Goal: Task Accomplishment & Management: Complete application form

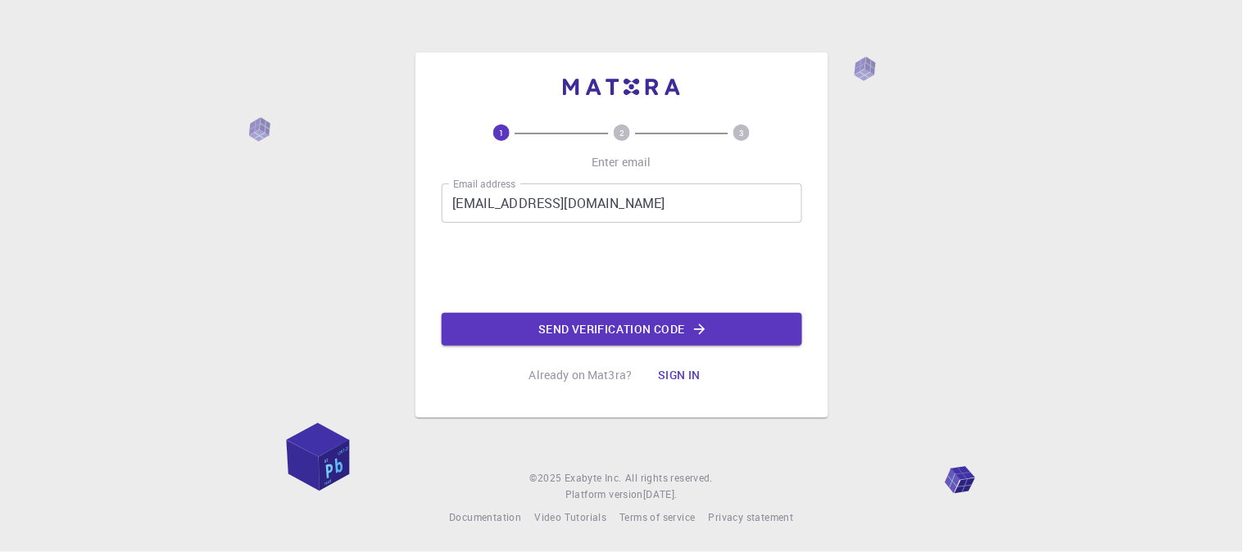
click at [533, 314] on button "Send verification code" at bounding box center [622, 329] width 361 height 33
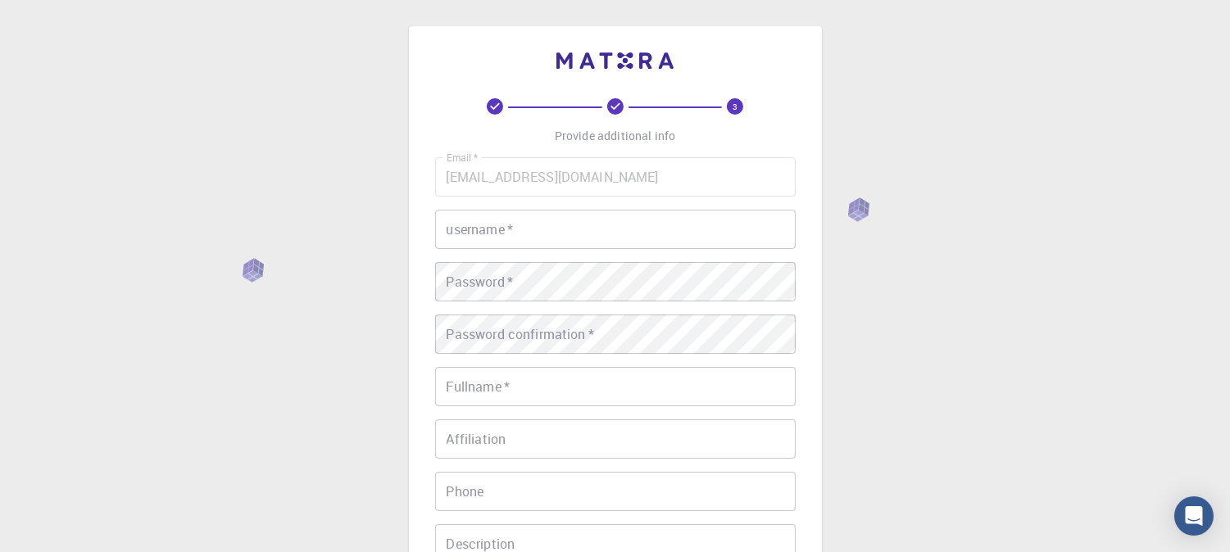
click at [511, 238] on div "username   * username   *" at bounding box center [615, 229] width 361 height 39
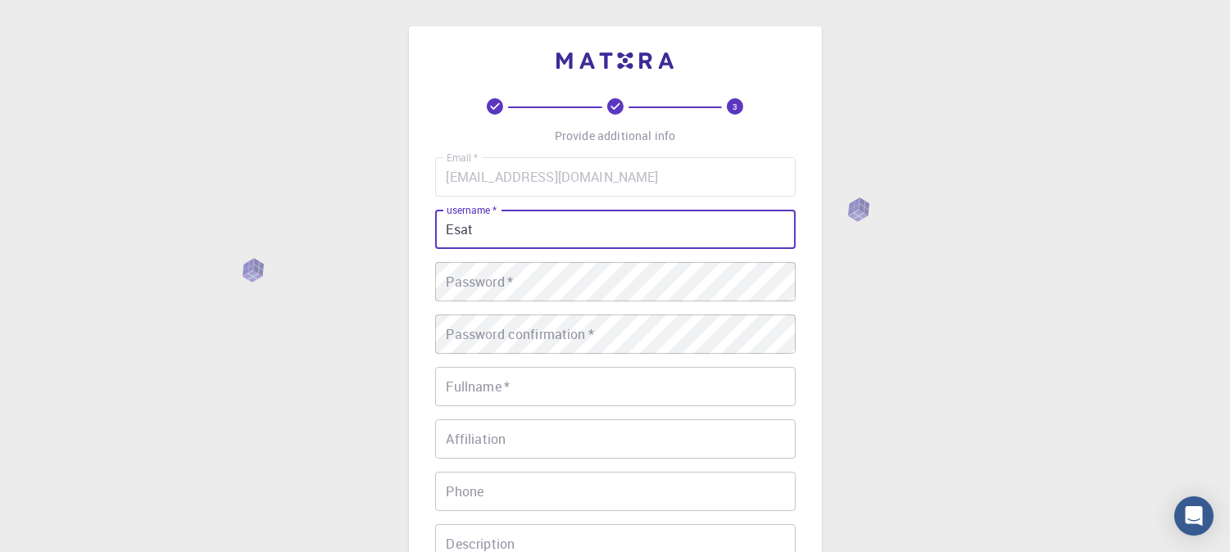
type input "Esat"
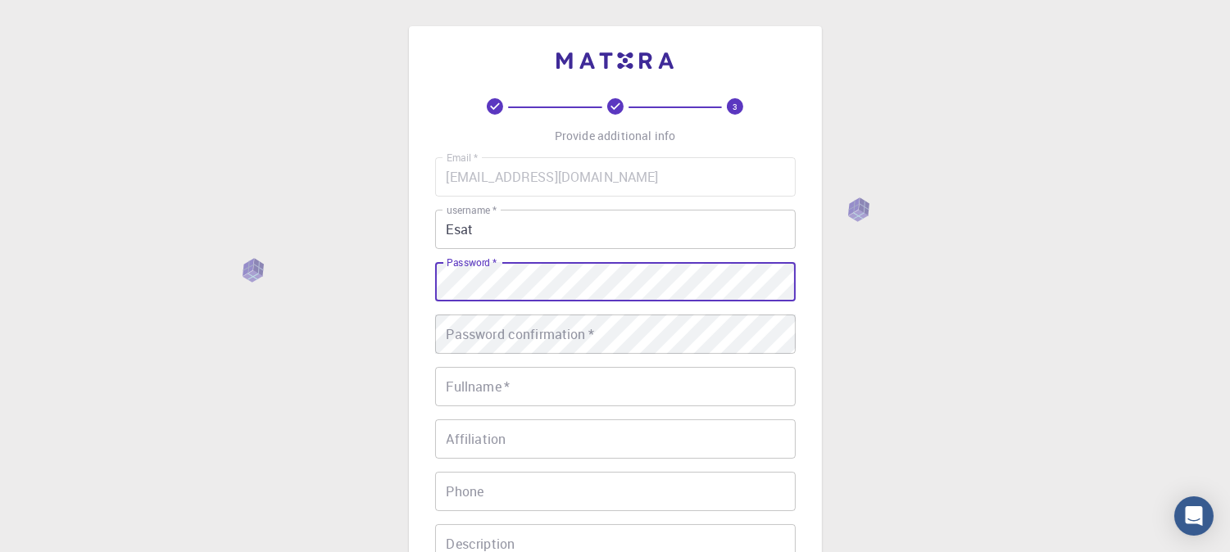
click at [529, 323] on div "Password confirmation   * Password confirmation   *" at bounding box center [615, 334] width 361 height 39
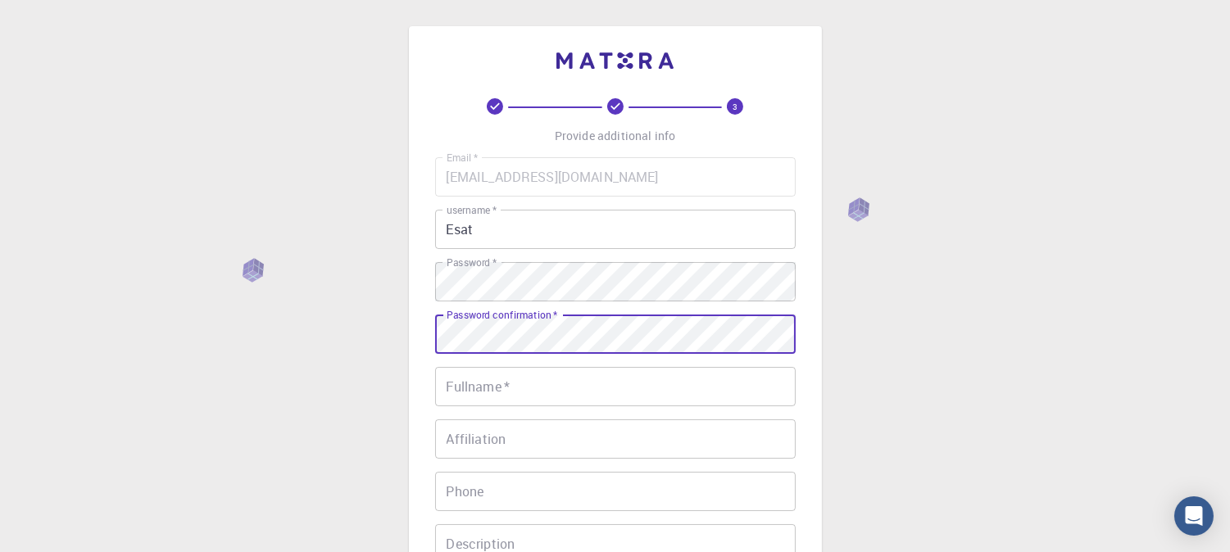
click at [583, 388] on input "Fullname   *" at bounding box center [615, 386] width 361 height 39
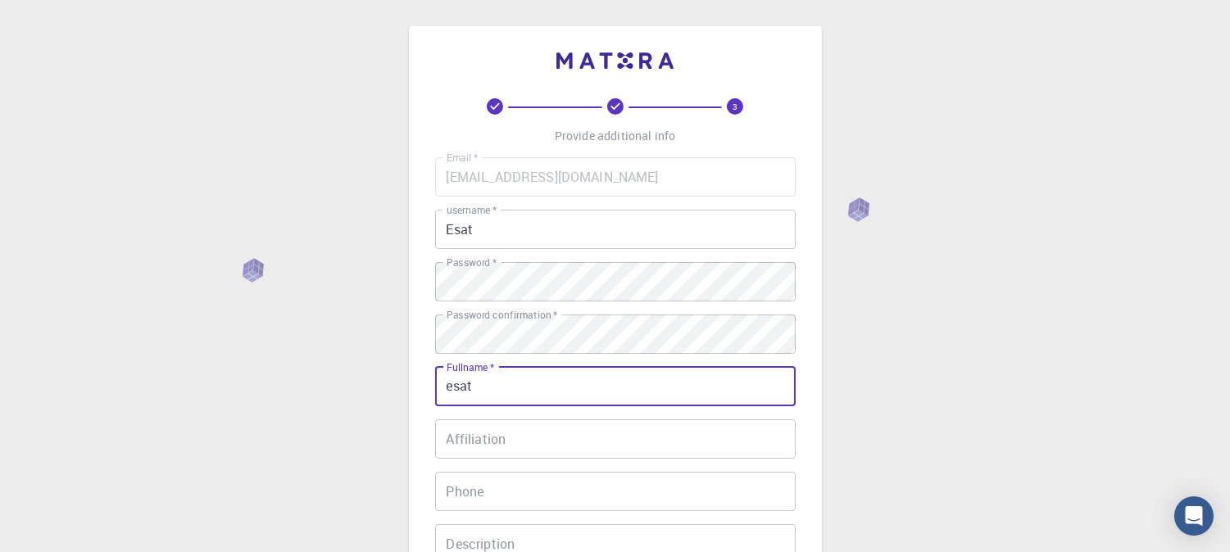
type input "esat"
click at [533, 439] on input "Affiliation" at bounding box center [615, 439] width 361 height 39
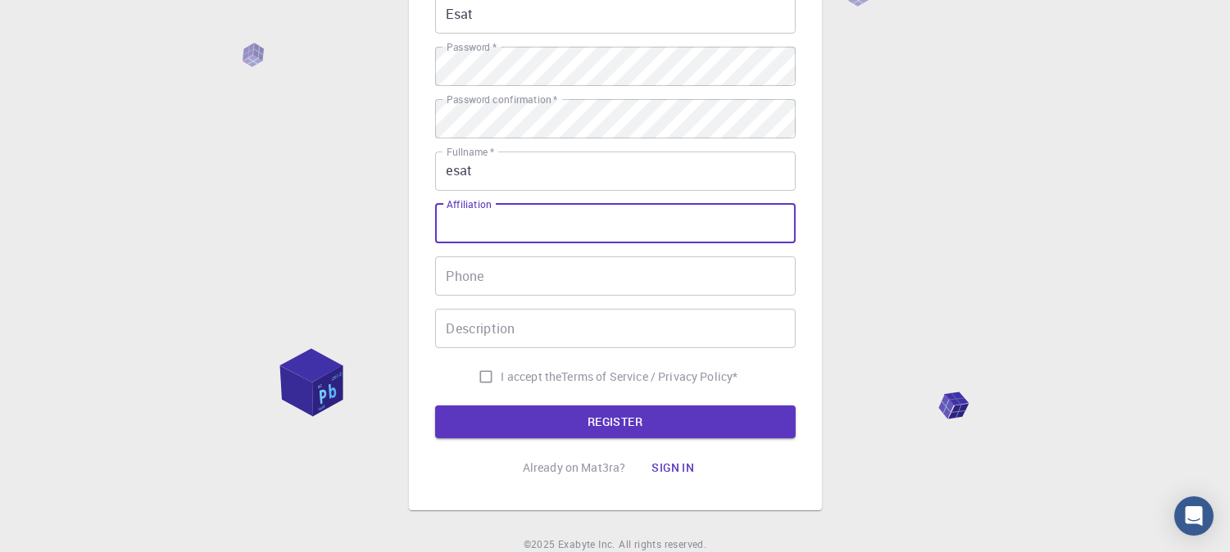
scroll to position [243, 0]
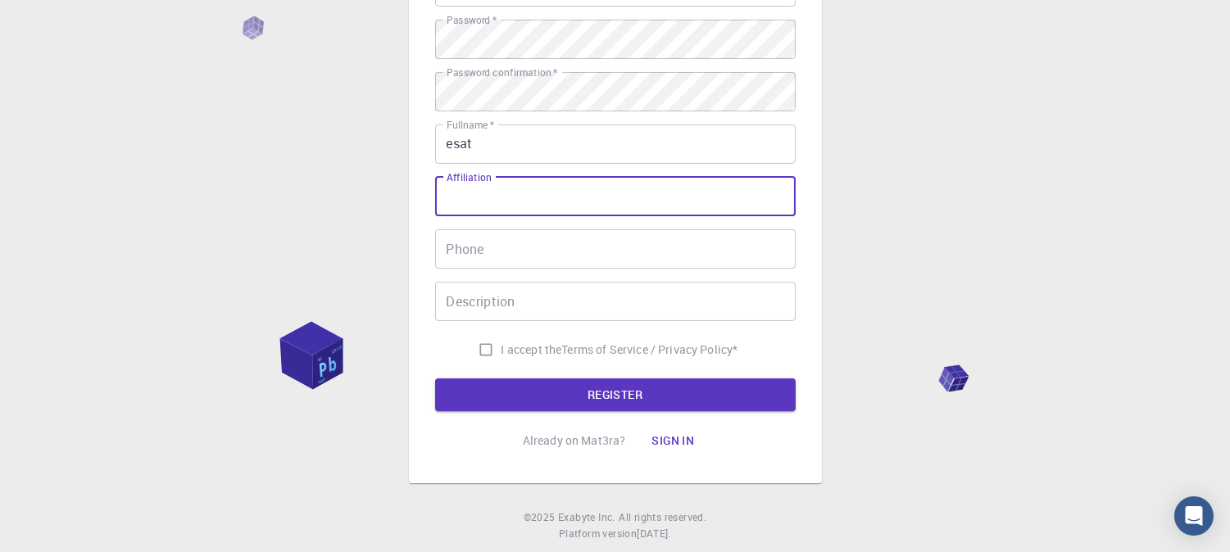
click at [483, 350] on input "I accept the Terms of Service / Privacy Policy *" at bounding box center [485, 349] width 31 height 31
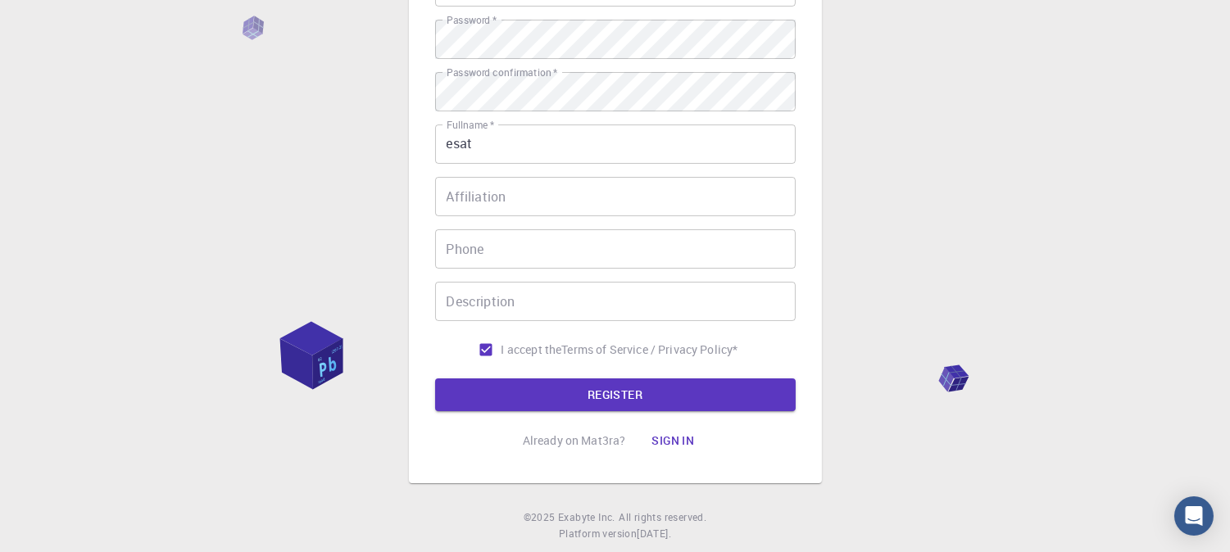
click at [483, 353] on input "I accept the Terms of Service / Privacy Policy *" at bounding box center [485, 349] width 31 height 31
checkbox input "false"
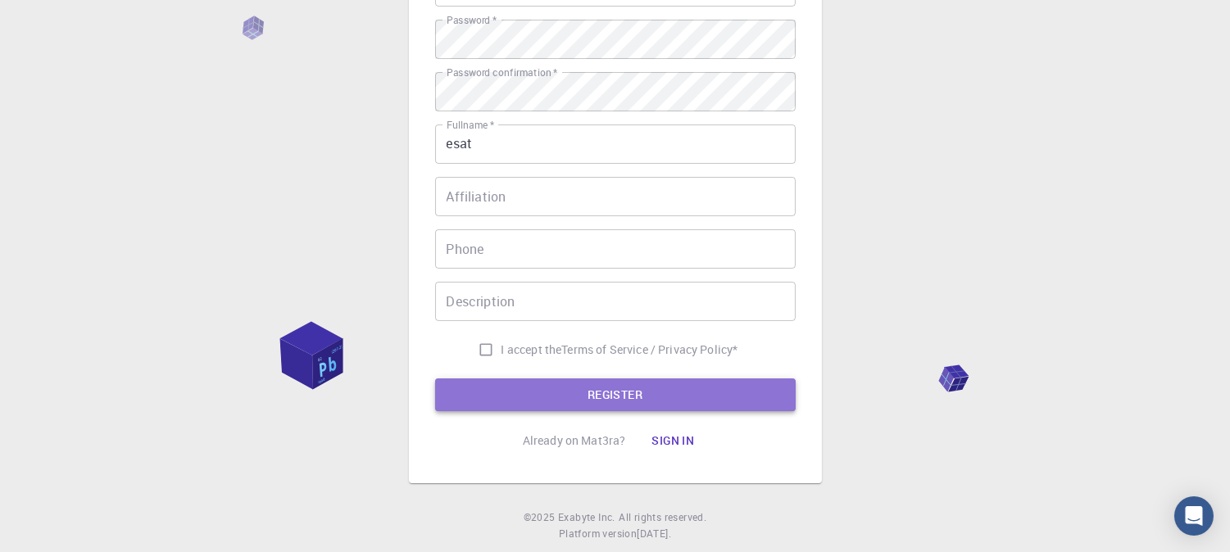
click at [559, 400] on button "REGISTER" at bounding box center [615, 395] width 361 height 33
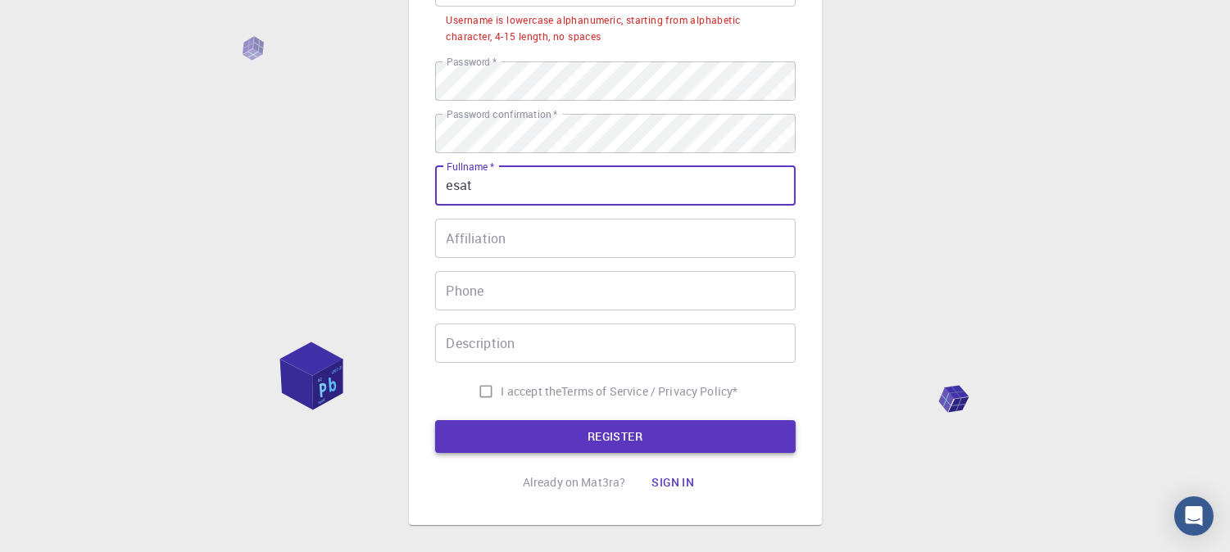
click at [591, 432] on button "REGISTER" at bounding box center [615, 436] width 361 height 33
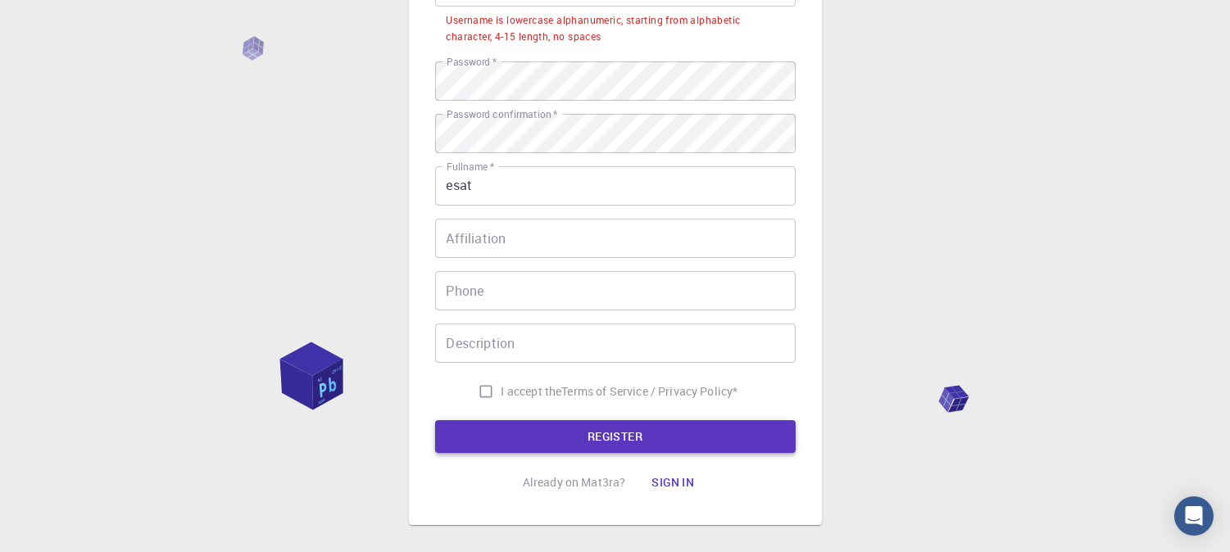
scroll to position [0, 0]
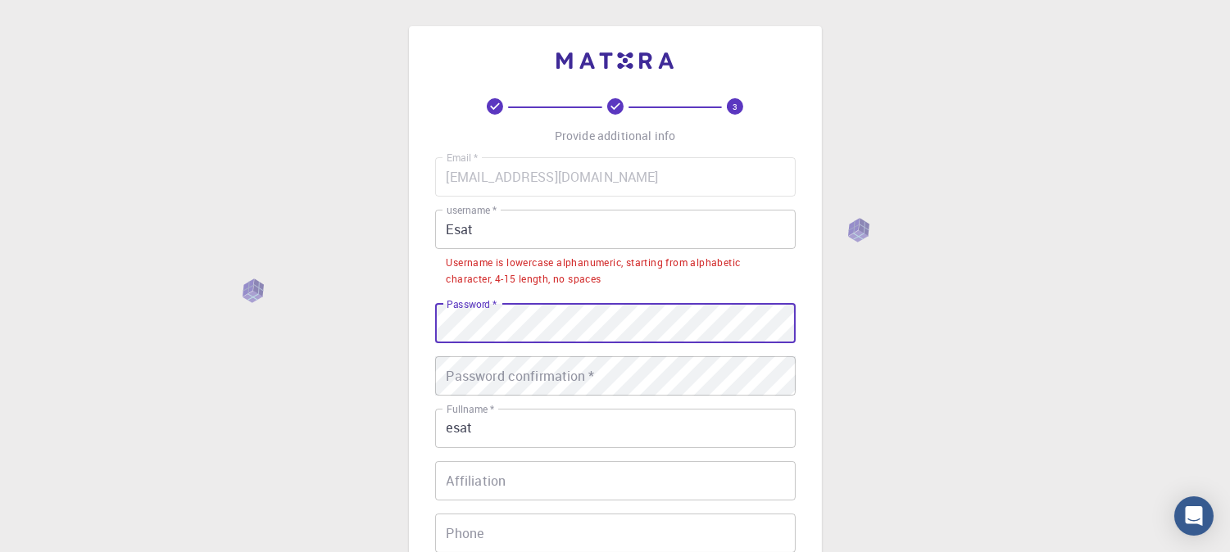
click at [1017, 346] on div "3 Provide additional info Email   * [EMAIL_ADDRESS][DOMAIN_NAME] Email   * user…" at bounding box center [615, 438] width 1230 height 876
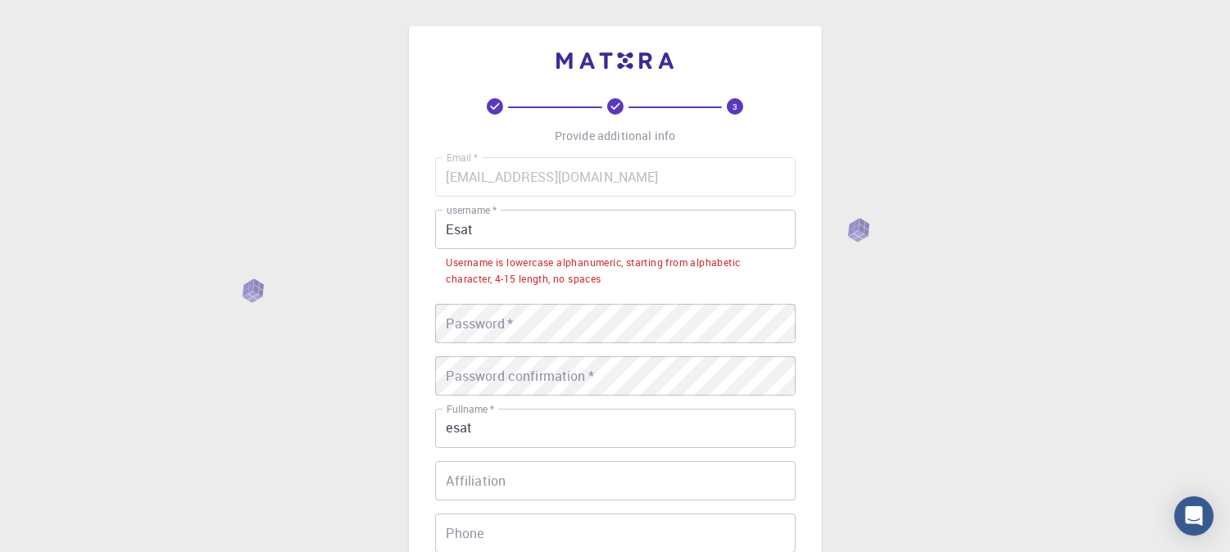
click at [978, 143] on div "3 Provide additional info Email   * [EMAIL_ADDRESS][DOMAIN_NAME] Email   * user…" at bounding box center [615, 438] width 1230 height 876
click at [875, 293] on div "3 Provide additional info Email   * [EMAIL_ADDRESS][DOMAIN_NAME] Email   * user…" at bounding box center [615, 438] width 1230 height 876
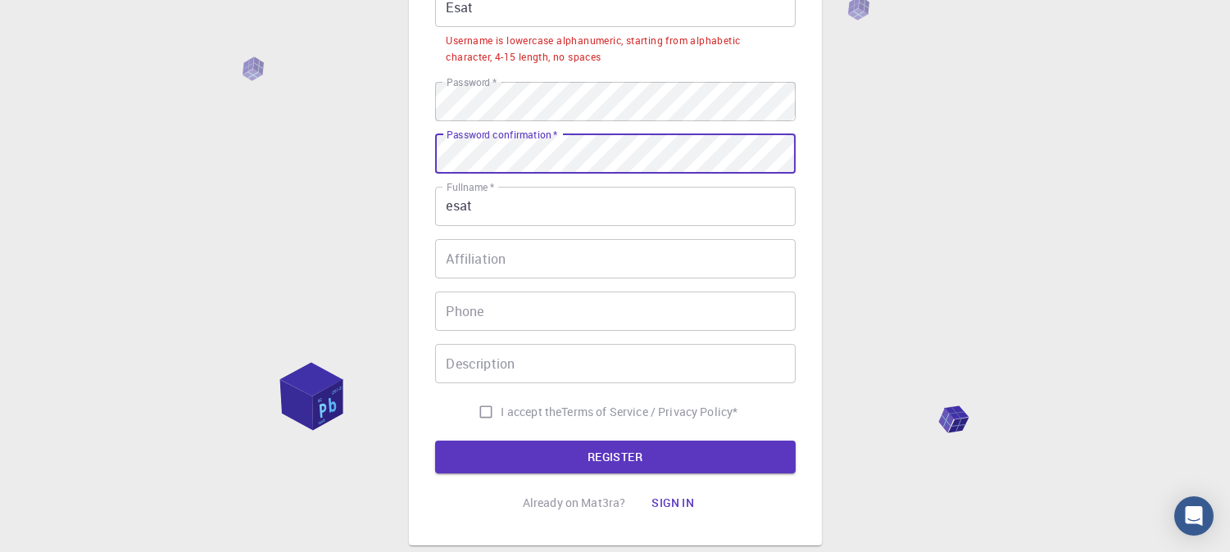
scroll to position [243, 0]
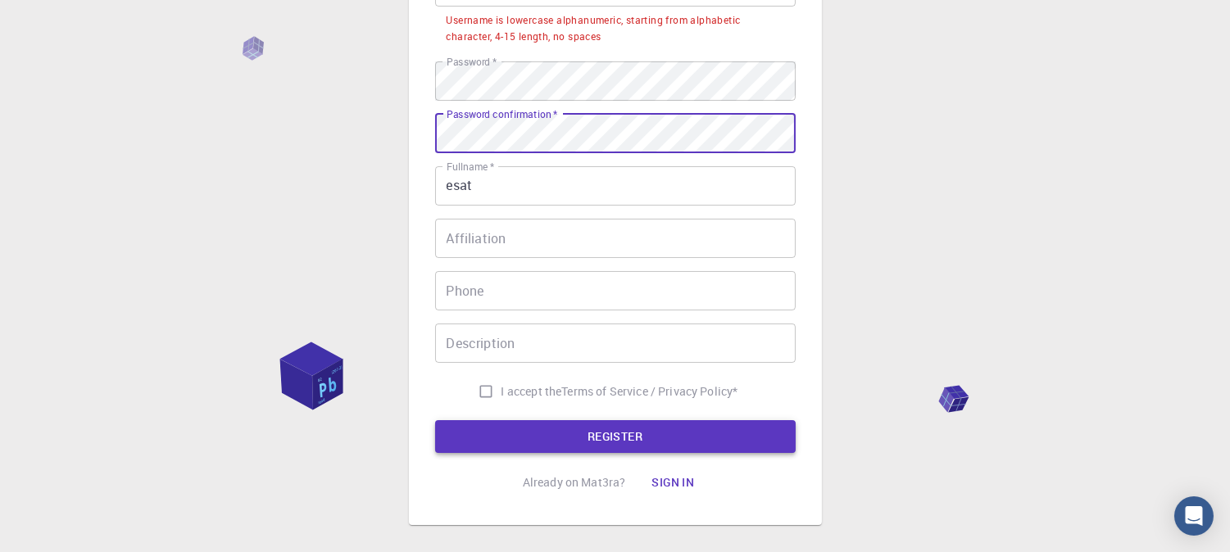
click at [609, 435] on button "REGISTER" at bounding box center [615, 436] width 361 height 33
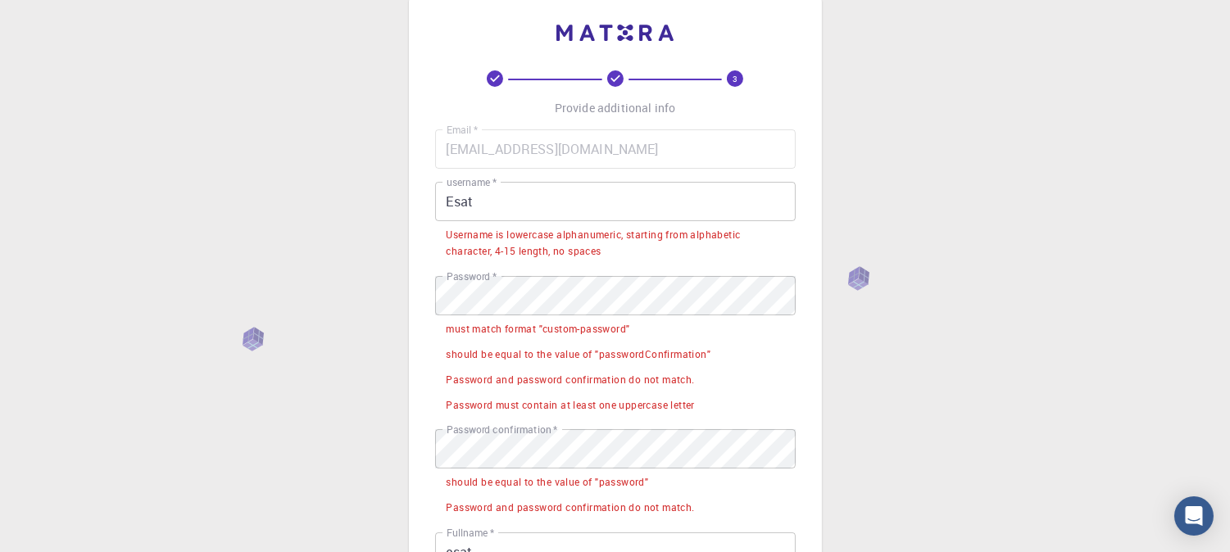
scroll to position [0, 0]
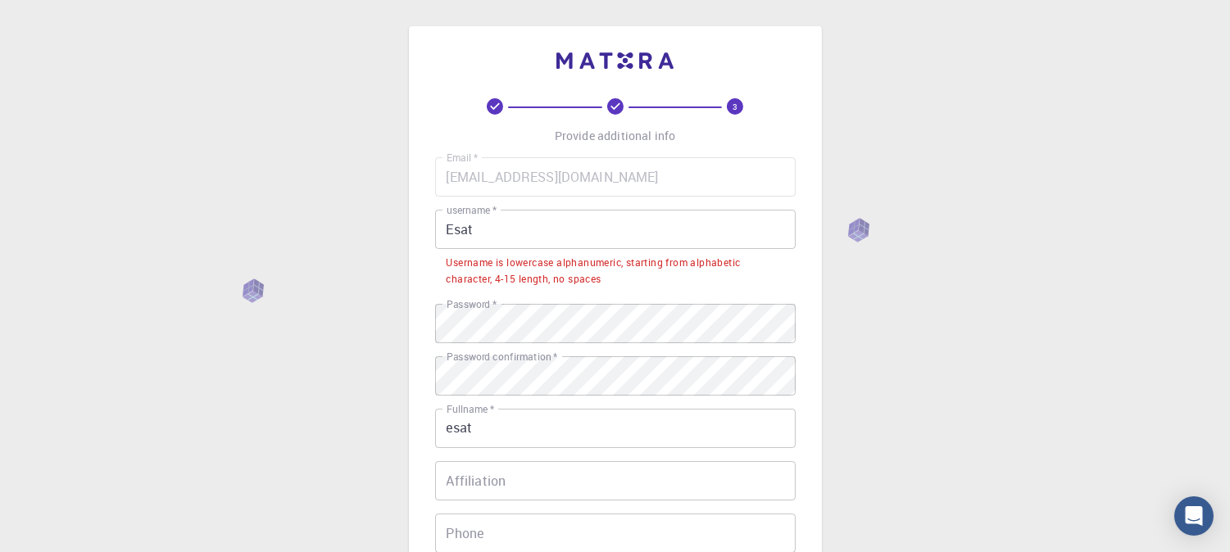
click at [941, 420] on div "3 Provide additional info Email   * [EMAIL_ADDRESS][DOMAIN_NAME] Email   * user…" at bounding box center [615, 438] width 1230 height 876
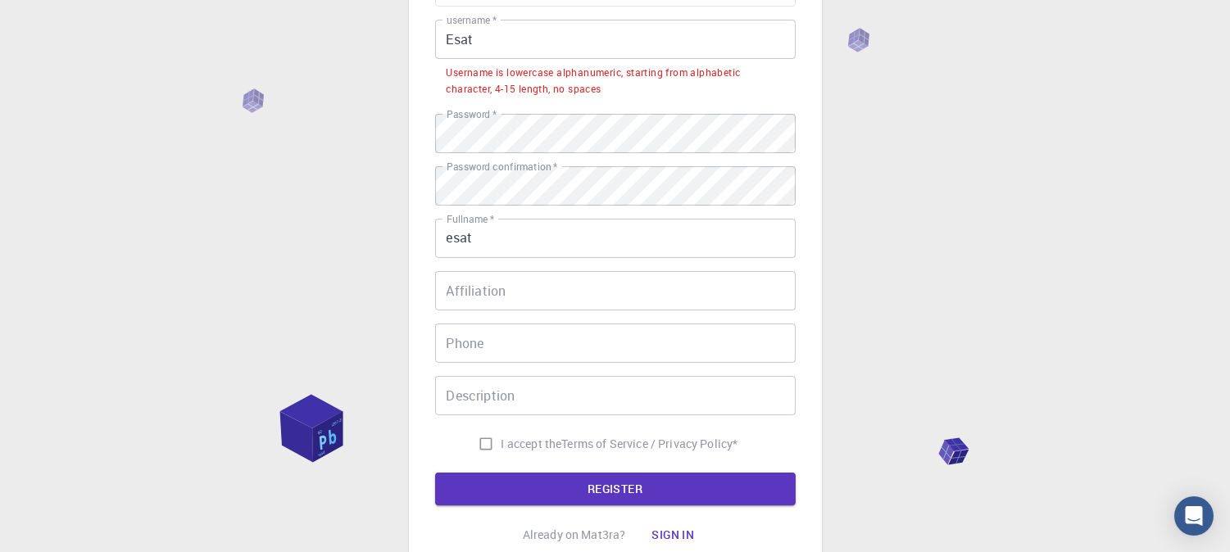
scroll to position [243, 0]
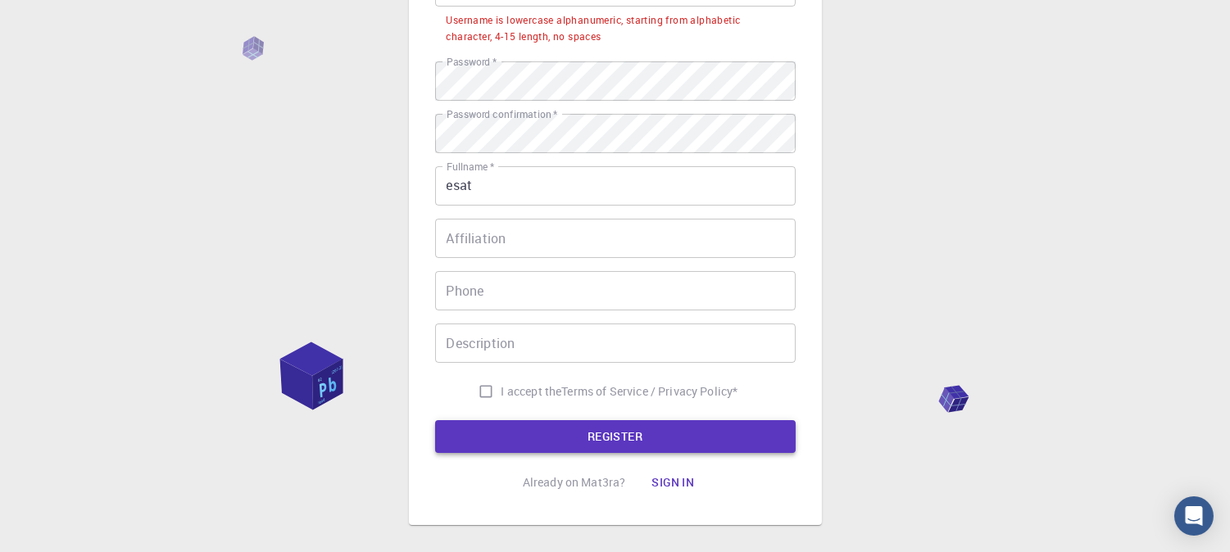
click at [628, 431] on button "REGISTER" at bounding box center [615, 436] width 361 height 33
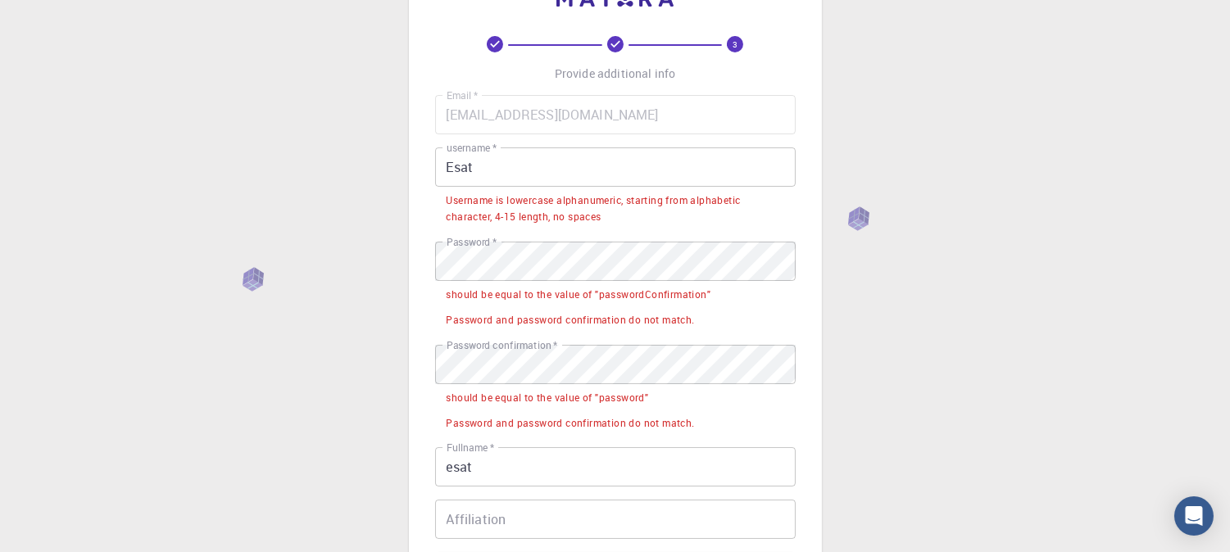
scroll to position [0, 0]
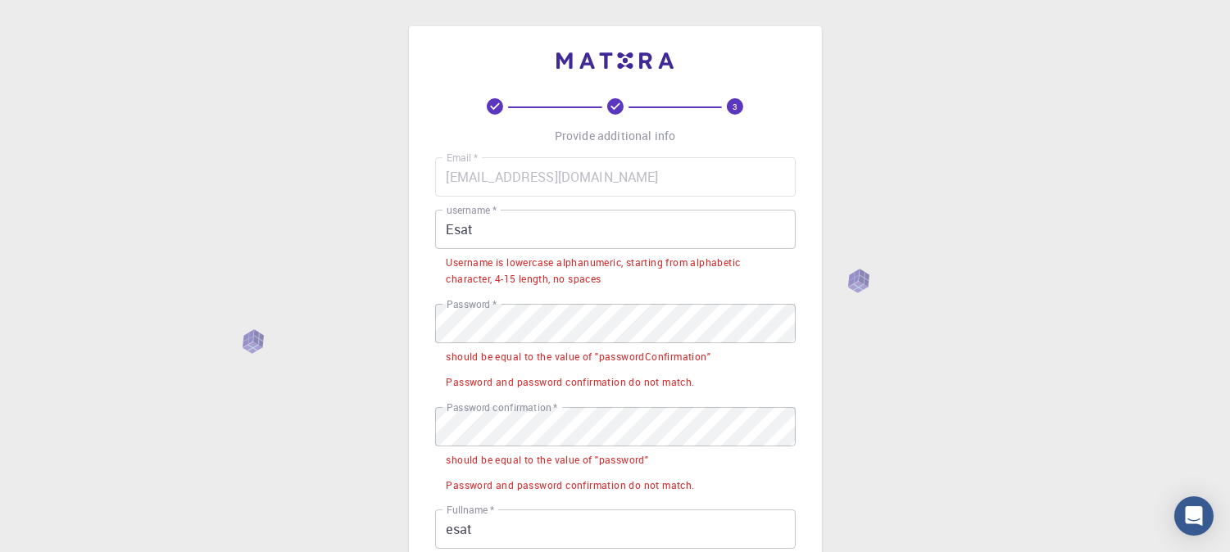
click at [976, 83] on div "3 Provide additional info Email   * [EMAIL_ADDRESS][DOMAIN_NAME] Email   * user…" at bounding box center [615, 488] width 1230 height 977
click at [526, 345] on li "should be equal to the value of "passwordConfirmation"" at bounding box center [615, 355] width 361 height 25
click at [527, 345] on li "should be equal to the value of "passwordConfirmation"" at bounding box center [615, 355] width 361 height 25
click at [516, 326] on div at bounding box center [516, 326] width 0 height 0
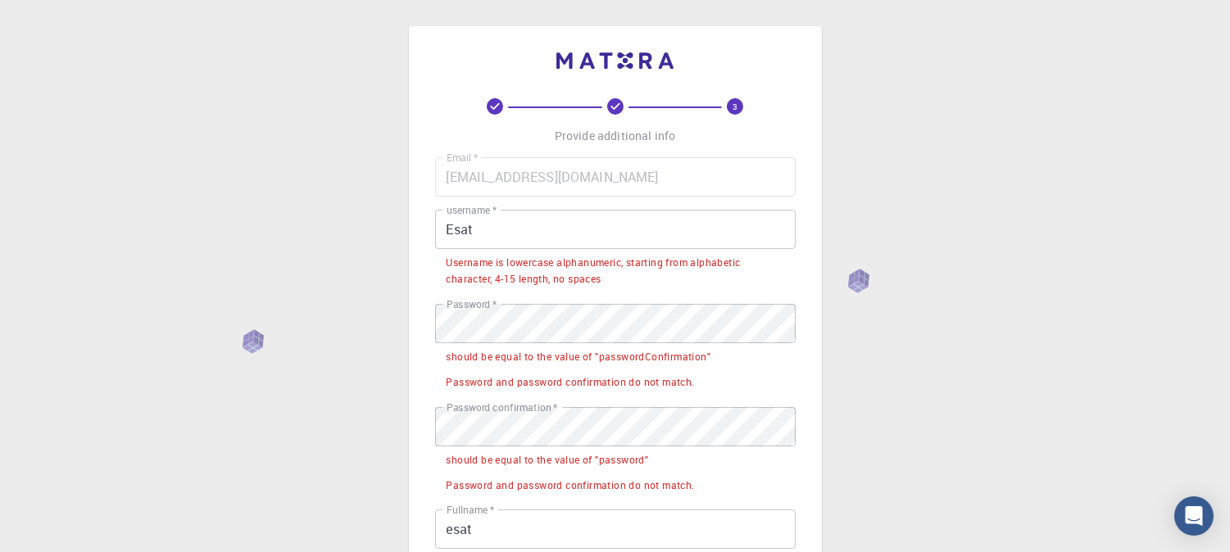
click at [955, 331] on div "3 Provide additional info Email   * [EMAIL_ADDRESS][DOMAIN_NAME] Email   * user…" at bounding box center [615, 488] width 1230 height 977
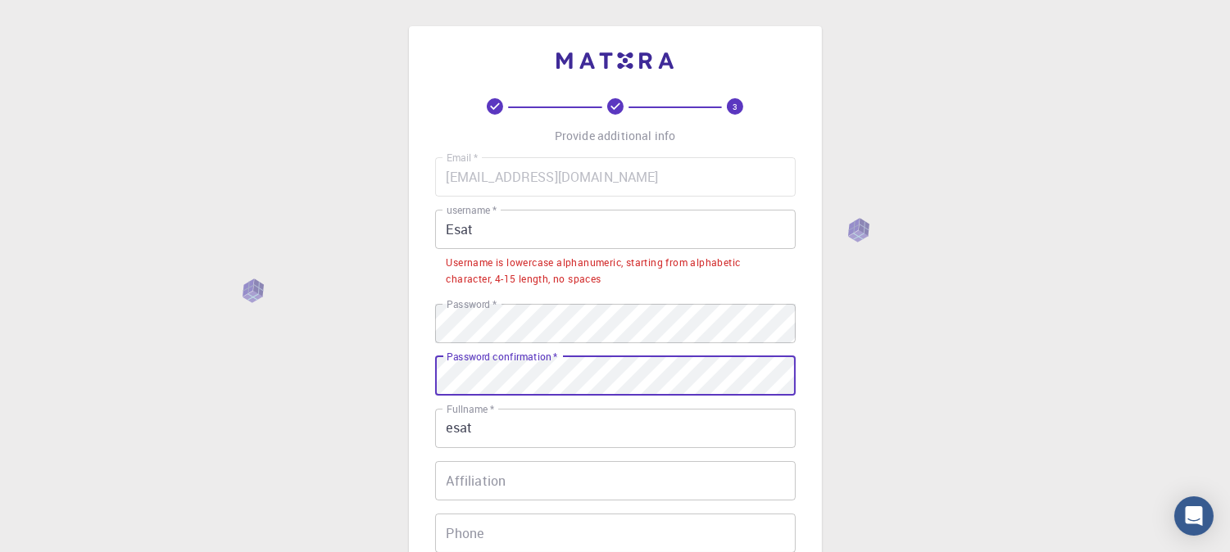
click at [887, 402] on div "3 Provide additional info Email   * [EMAIL_ADDRESS][DOMAIN_NAME] Email   * user…" at bounding box center [615, 438] width 1230 height 876
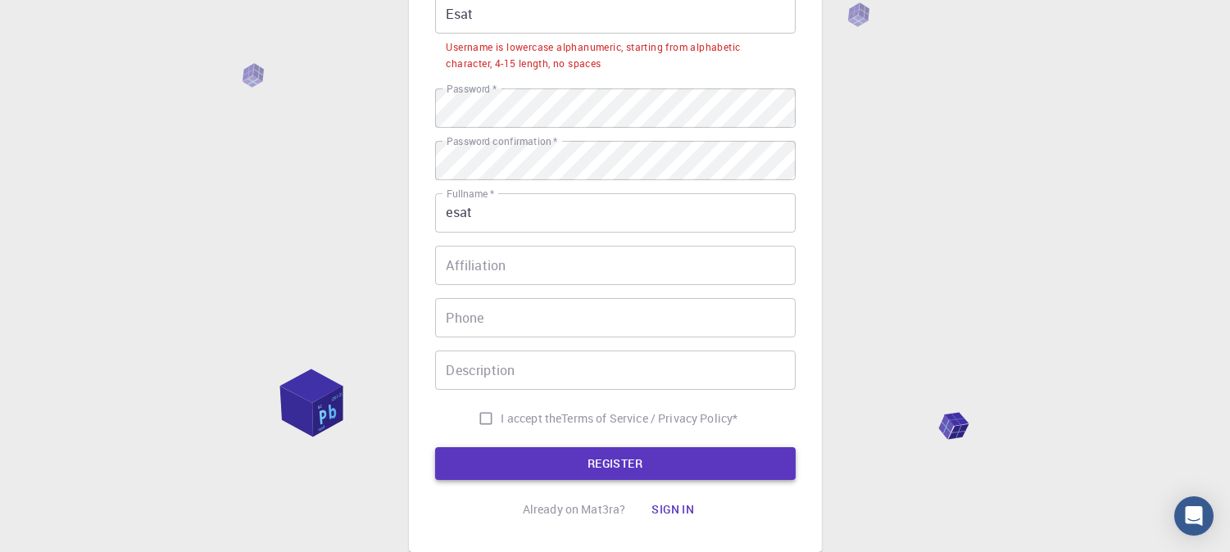
scroll to position [243, 0]
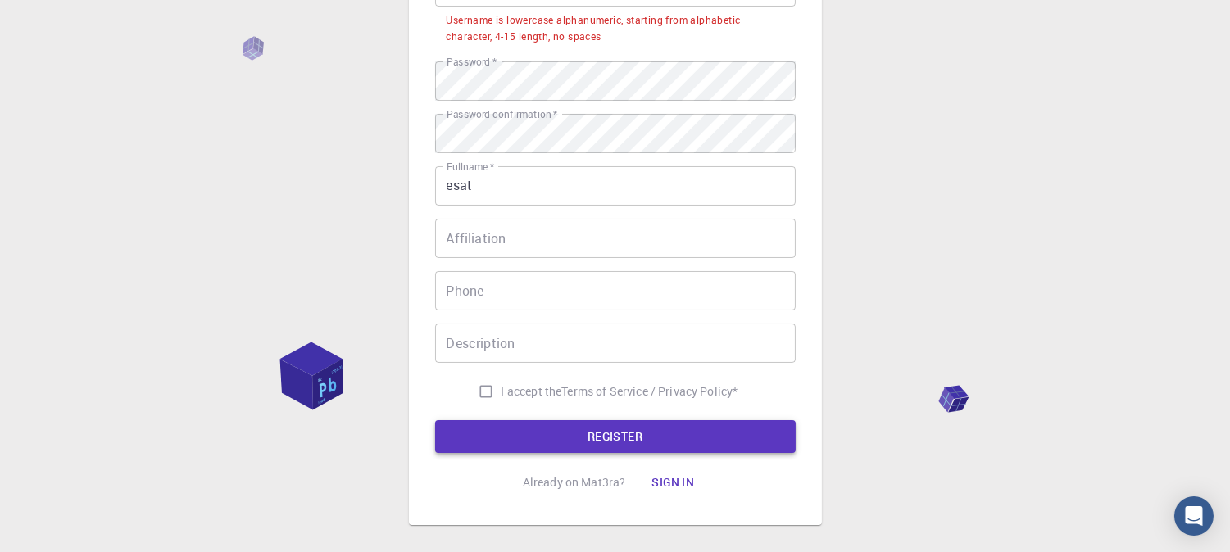
click at [644, 426] on button "REGISTER" at bounding box center [615, 436] width 361 height 33
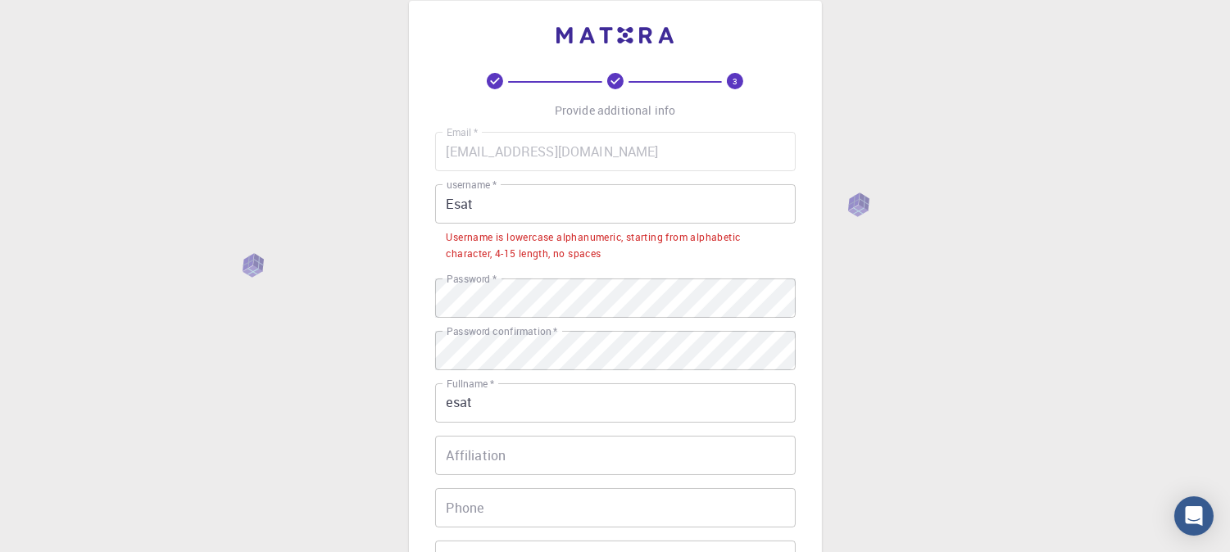
scroll to position [0, 0]
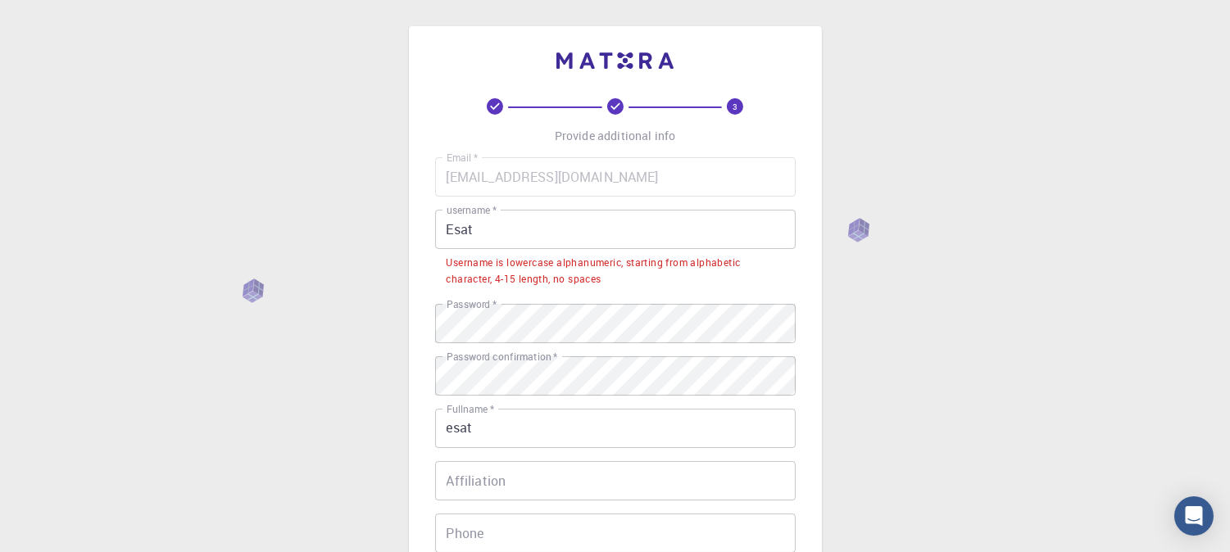
click at [550, 247] on input "Esat" at bounding box center [615, 229] width 361 height 39
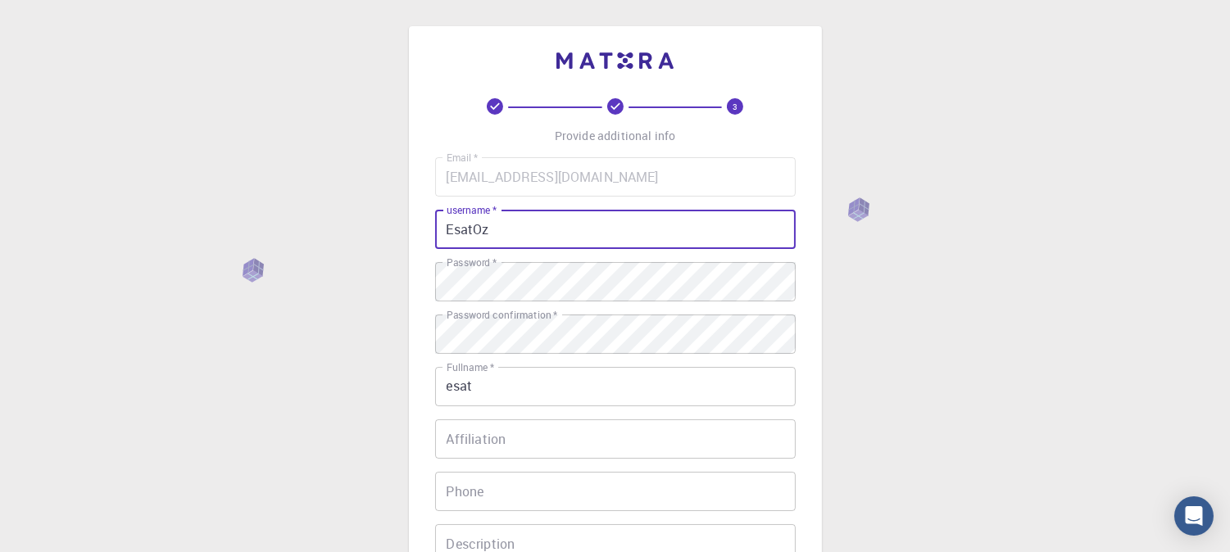
click at [899, 320] on div "3 Provide additional info Email   * [EMAIL_ADDRESS][DOMAIN_NAME] Email   * user…" at bounding box center [615, 417] width 1230 height 834
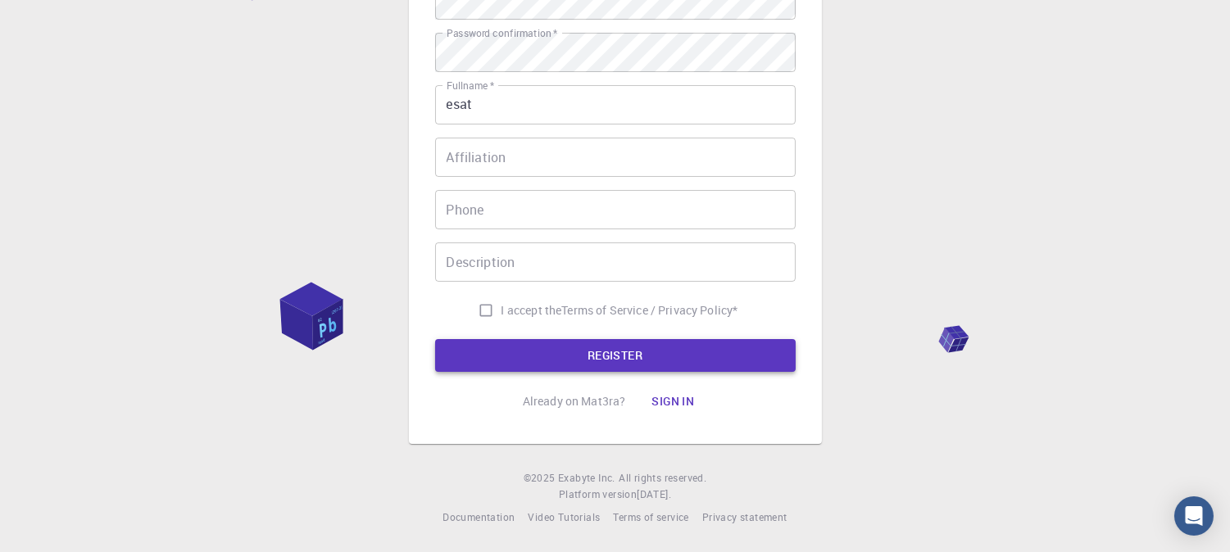
click at [599, 342] on button "REGISTER" at bounding box center [615, 355] width 361 height 33
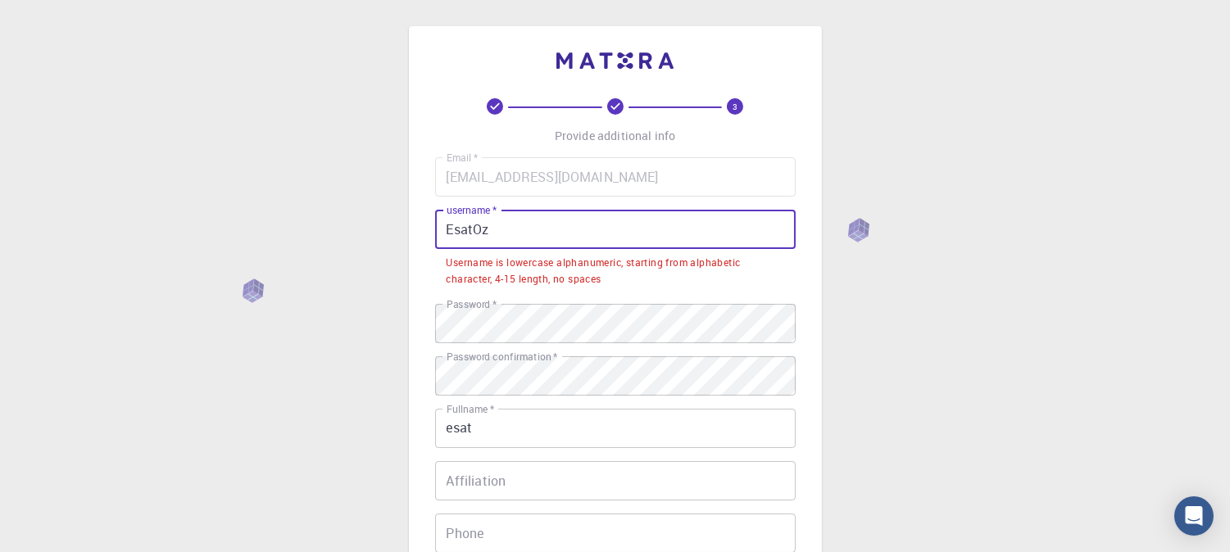
drag, startPoint x: 501, startPoint y: 225, endPoint x: 348, endPoint y: 233, distance: 153.4
click at [348, 233] on div "3 Provide additional info Email   * [EMAIL_ADDRESS][DOMAIN_NAME] Email   * user…" at bounding box center [615, 438] width 1230 height 876
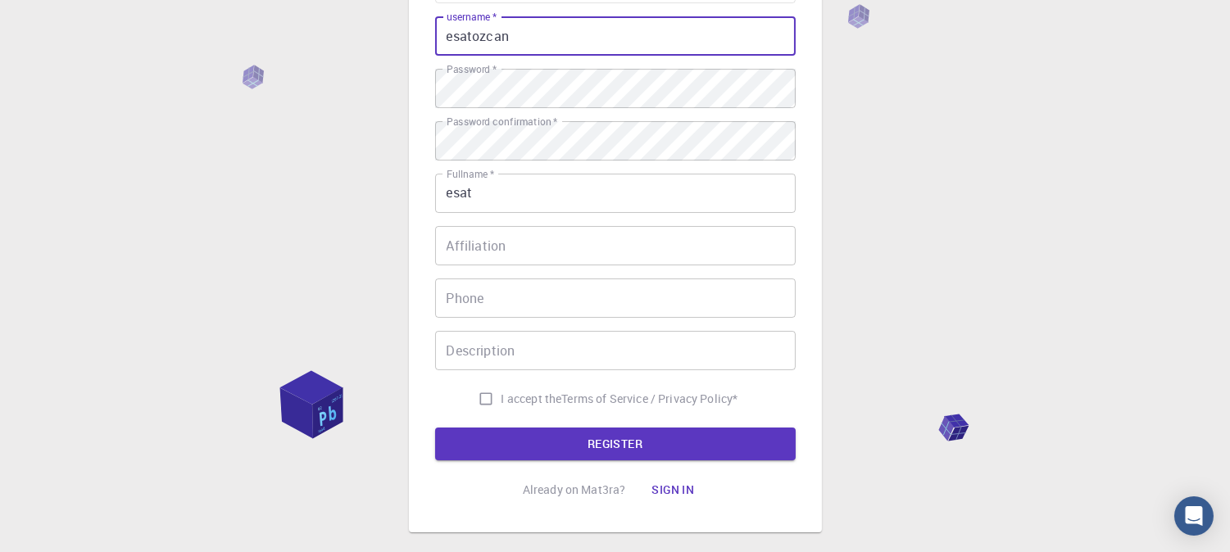
scroll to position [283, 0]
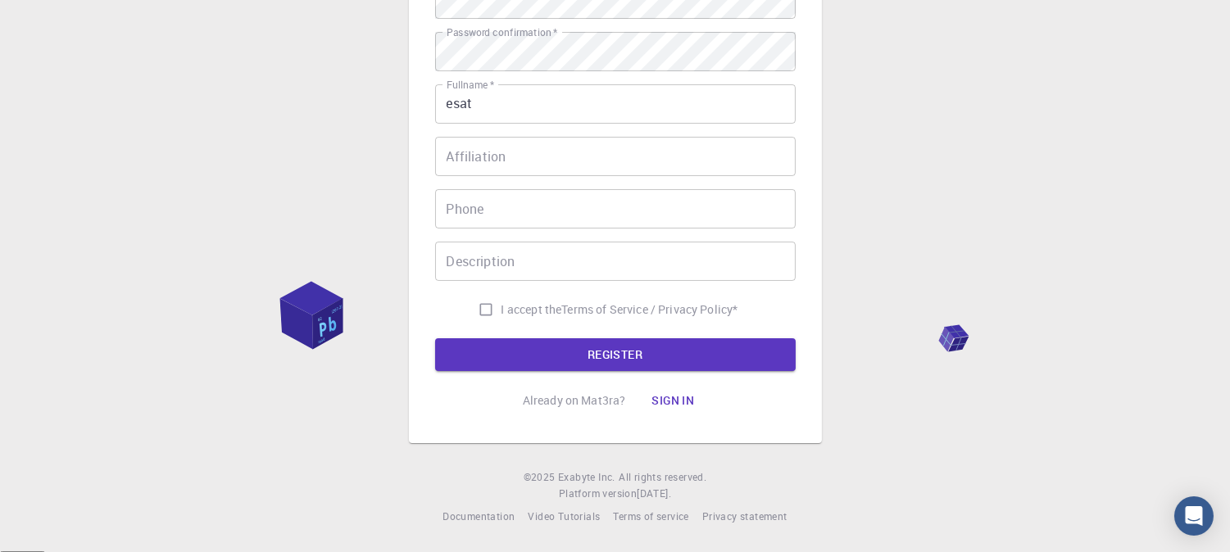
click at [571, 336] on form "Email   * [EMAIL_ADDRESS][DOMAIN_NAME] Email   * username   * esatozcan usernam…" at bounding box center [615, 123] width 361 height 497
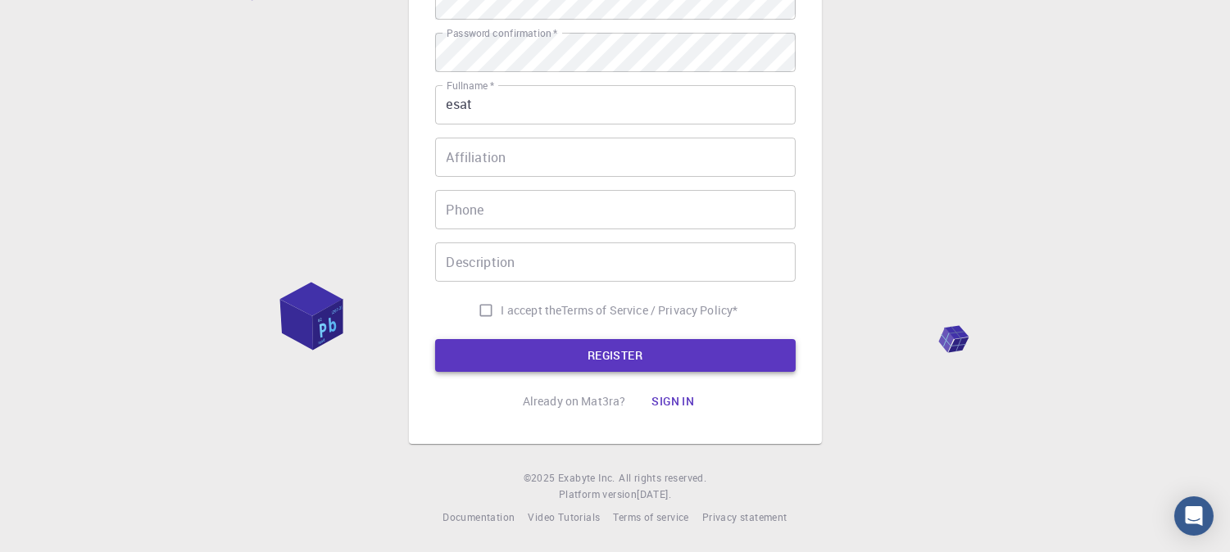
click at [567, 347] on button "REGISTER" at bounding box center [615, 355] width 361 height 33
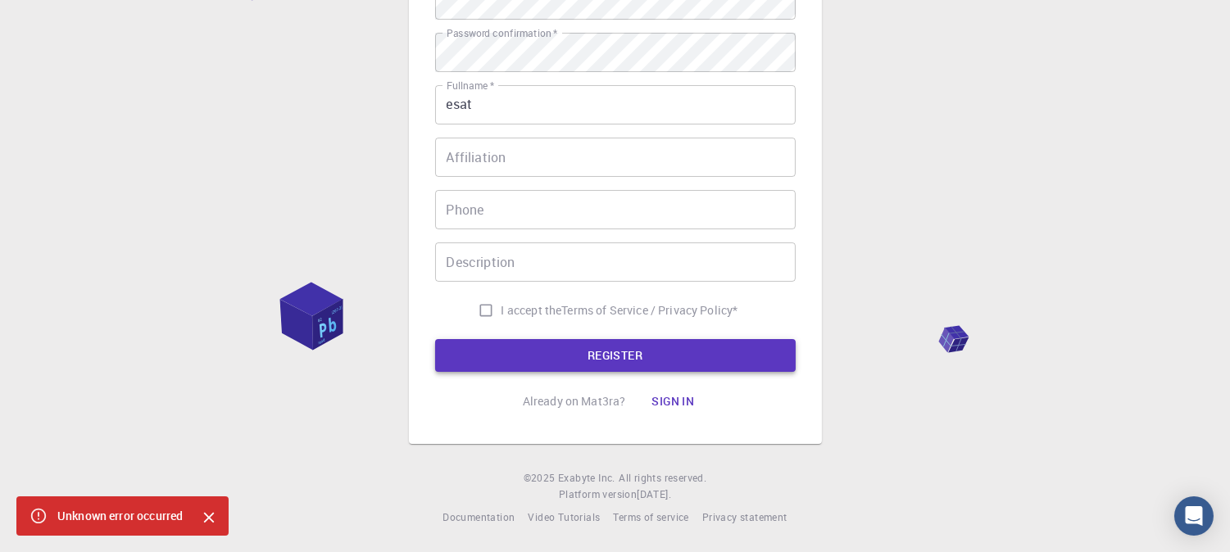
click at [591, 347] on button "REGISTER" at bounding box center [615, 355] width 361 height 33
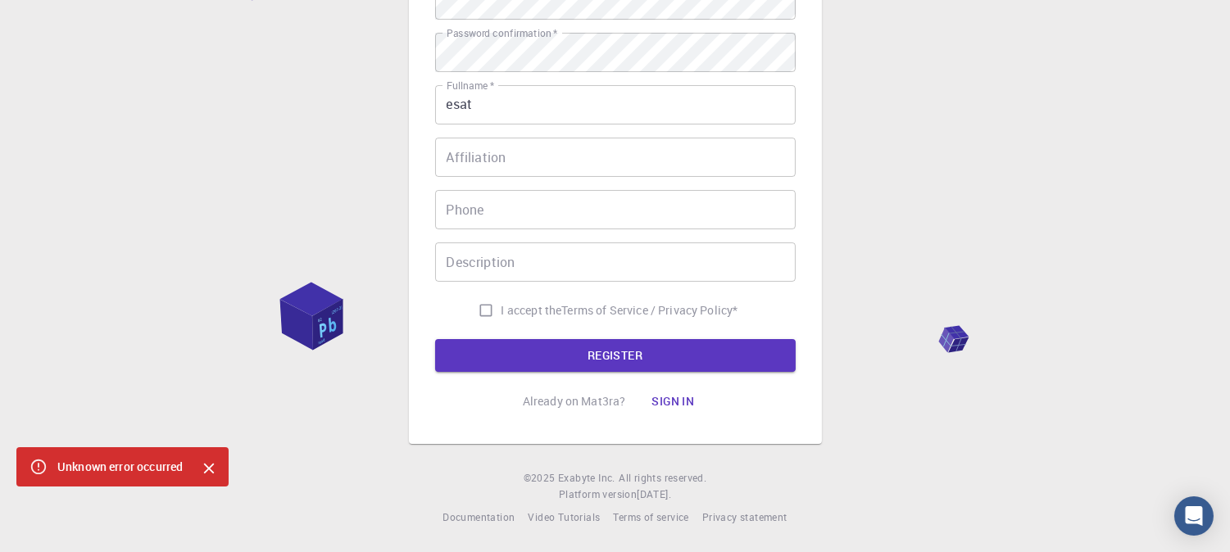
scroll to position [39, 0]
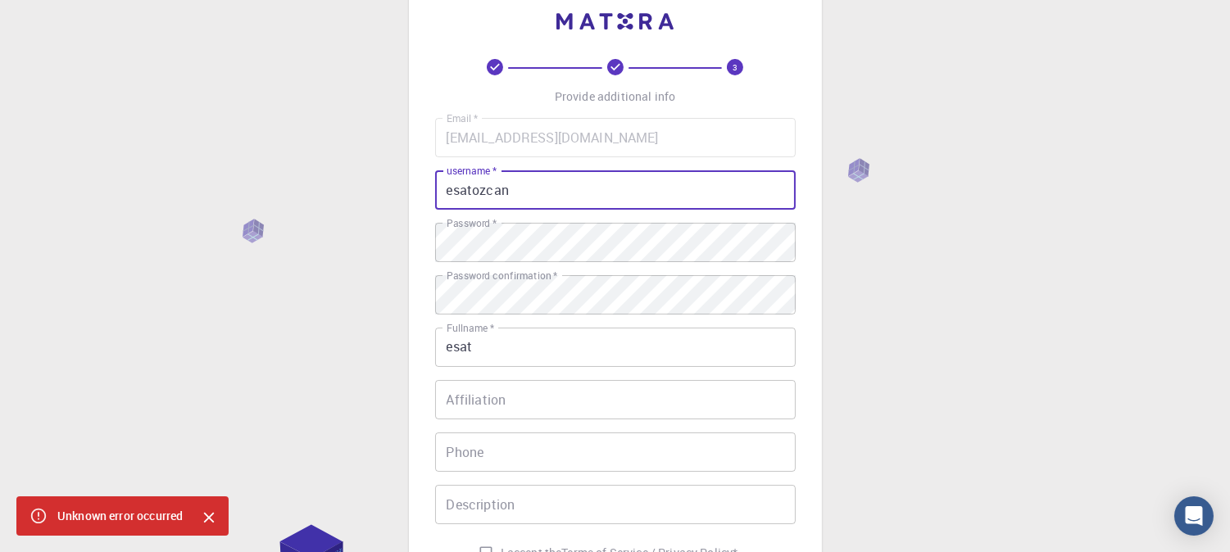
click at [469, 191] on input "esatozcan" at bounding box center [615, 189] width 361 height 39
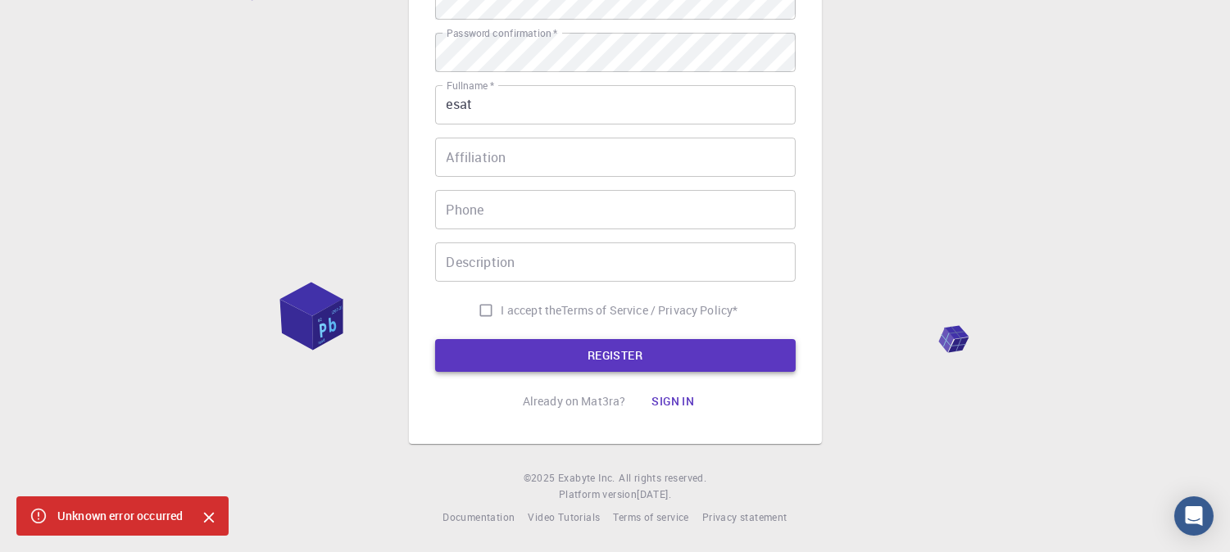
type input "esat ozcan"
click at [574, 349] on button "REGISTER" at bounding box center [615, 355] width 361 height 33
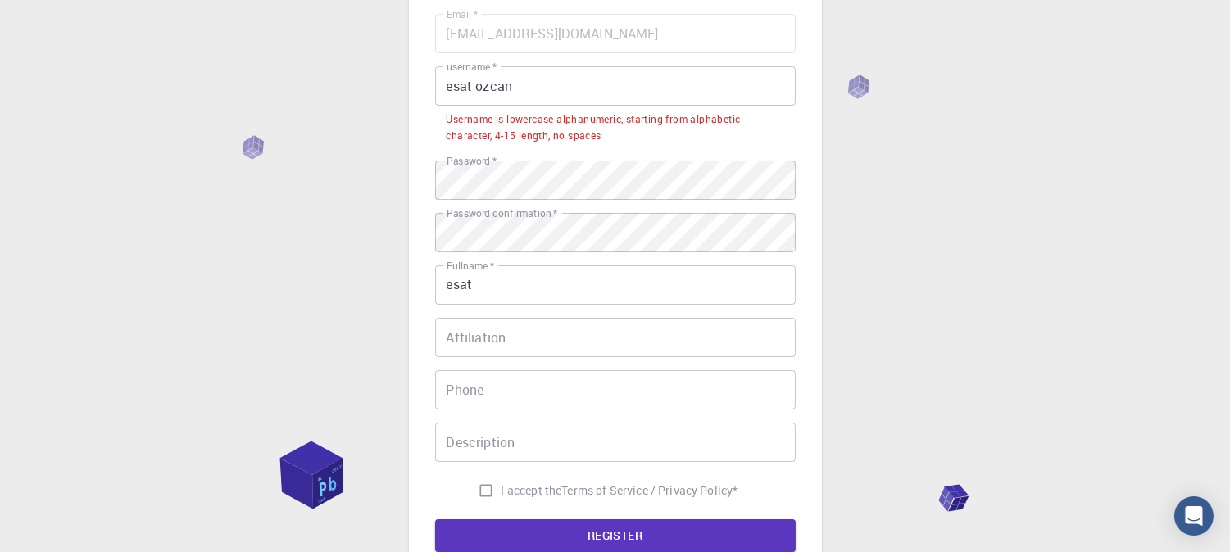
scroll to position [82, 0]
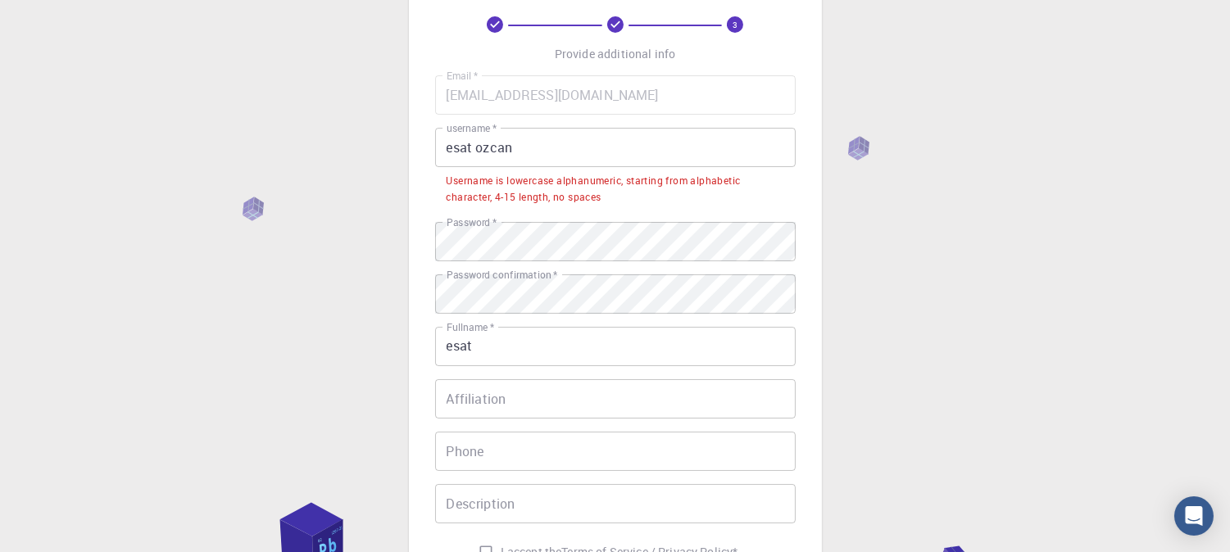
drag, startPoint x: 539, startPoint y: 149, endPoint x: 428, endPoint y: 157, distance: 111.7
click at [429, 157] on div "3 Provide additional info Email   * [EMAIL_ADDRESS][DOMAIN_NAME] Email   * user…" at bounding box center [615, 315] width 413 height 742
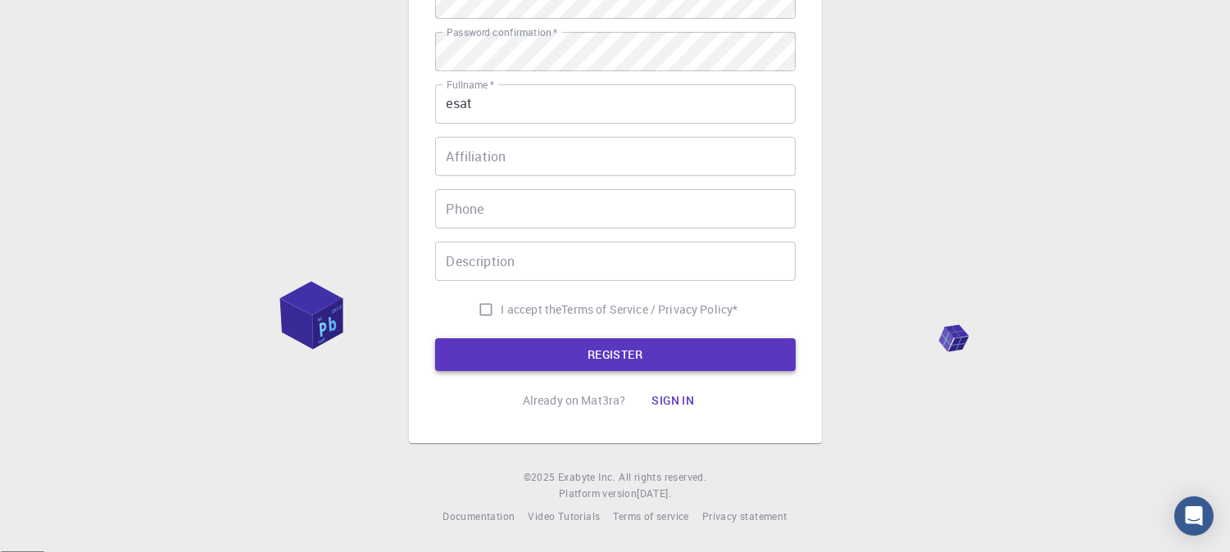
click at [605, 349] on button "REGISTER" at bounding box center [615, 354] width 361 height 33
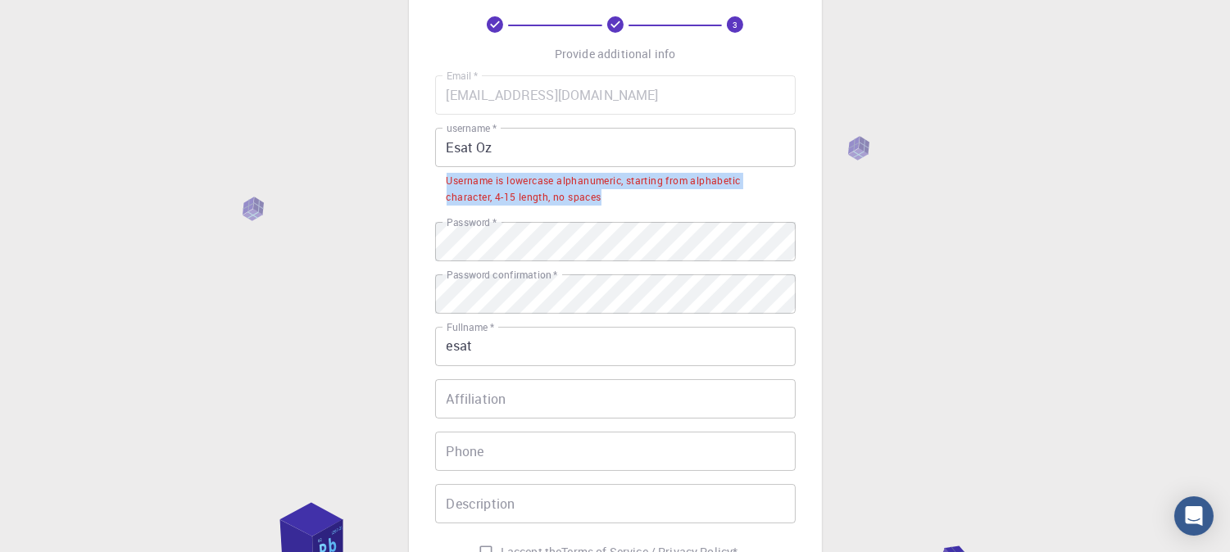
drag, startPoint x: 602, startPoint y: 200, endPoint x: 446, endPoint y: 178, distance: 158.1
click at [447, 178] on div "Username is lowercase alphanumeric, starting from alphabetic character, 4-15 le…" at bounding box center [616, 189] width 338 height 33
click at [435, 150] on div at bounding box center [435, 150] width 0 height 0
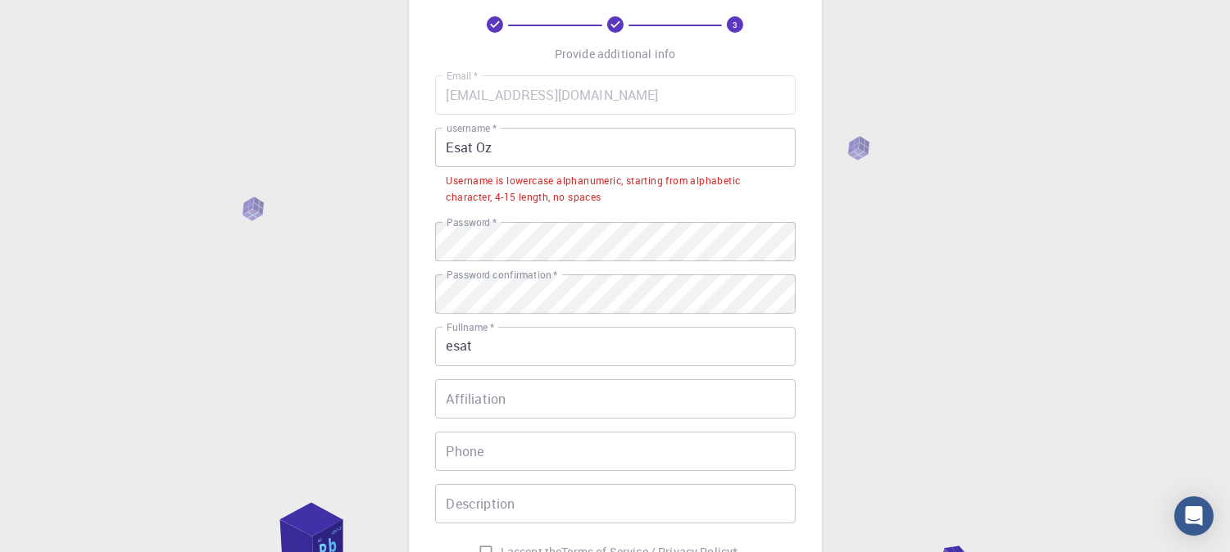
click at [493, 147] on input "Esat Oz" at bounding box center [615, 147] width 361 height 39
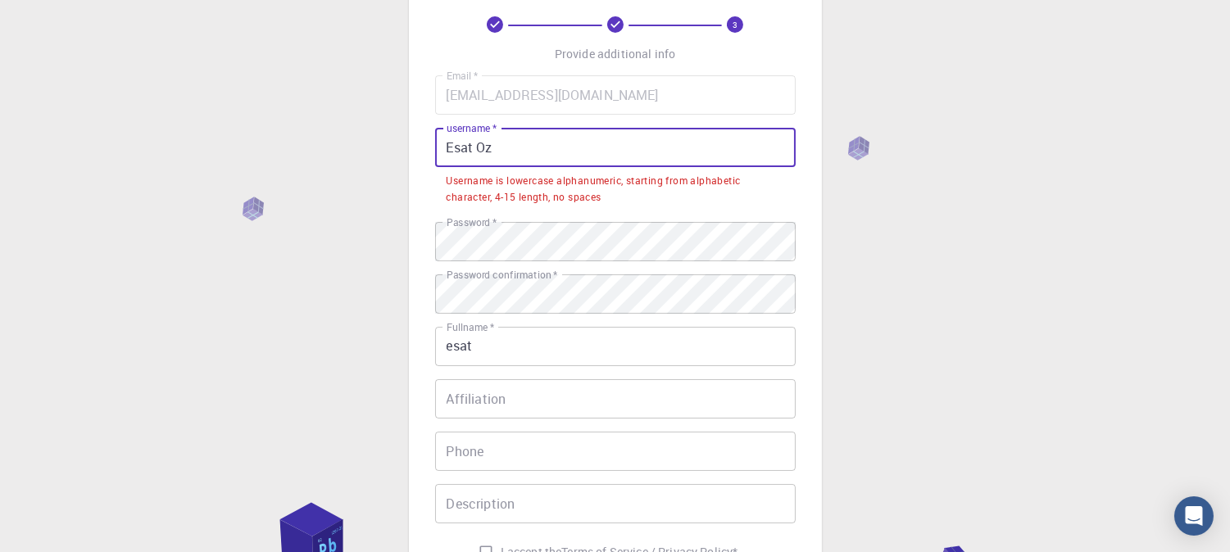
drag, startPoint x: 418, startPoint y: 149, endPoint x: 393, endPoint y: 149, distance: 24.6
click at [396, 149] on div "3 Provide additional info Email   * [EMAIL_ADDRESS][DOMAIN_NAME] Email   * user…" at bounding box center [615, 356] width 1230 height 876
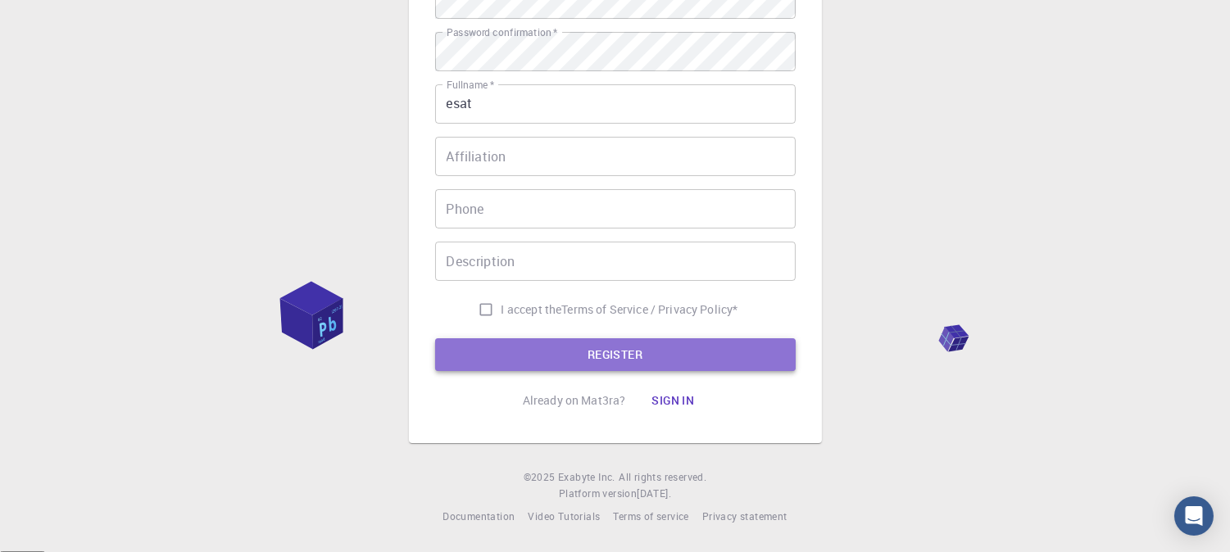
click at [619, 347] on button "REGISTER" at bounding box center [615, 354] width 361 height 33
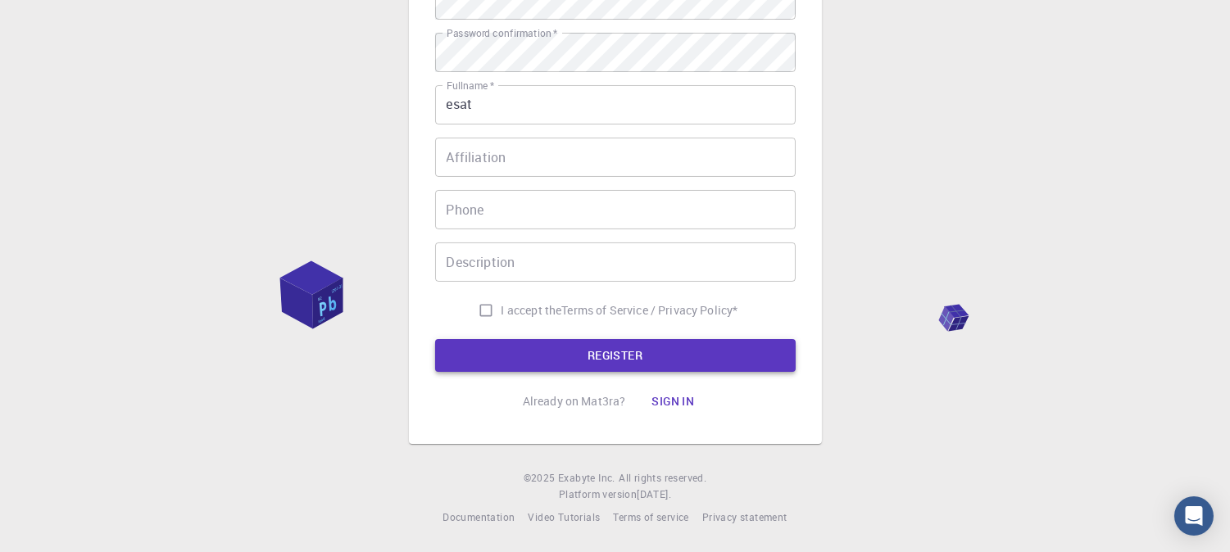
scroll to position [0, 0]
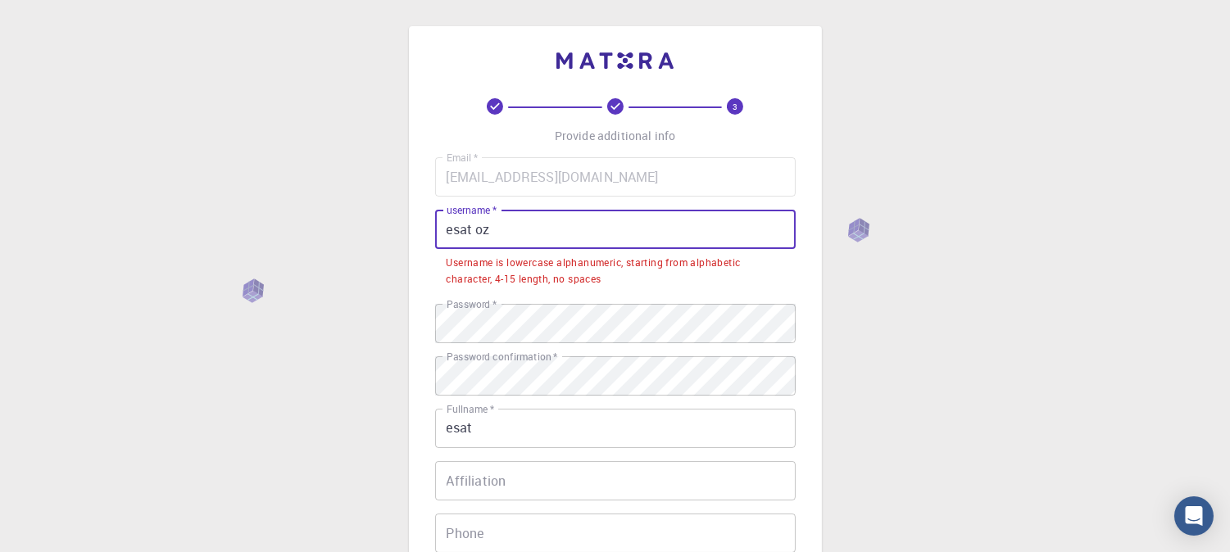
click at [547, 236] on input "esat oz" at bounding box center [615, 229] width 361 height 39
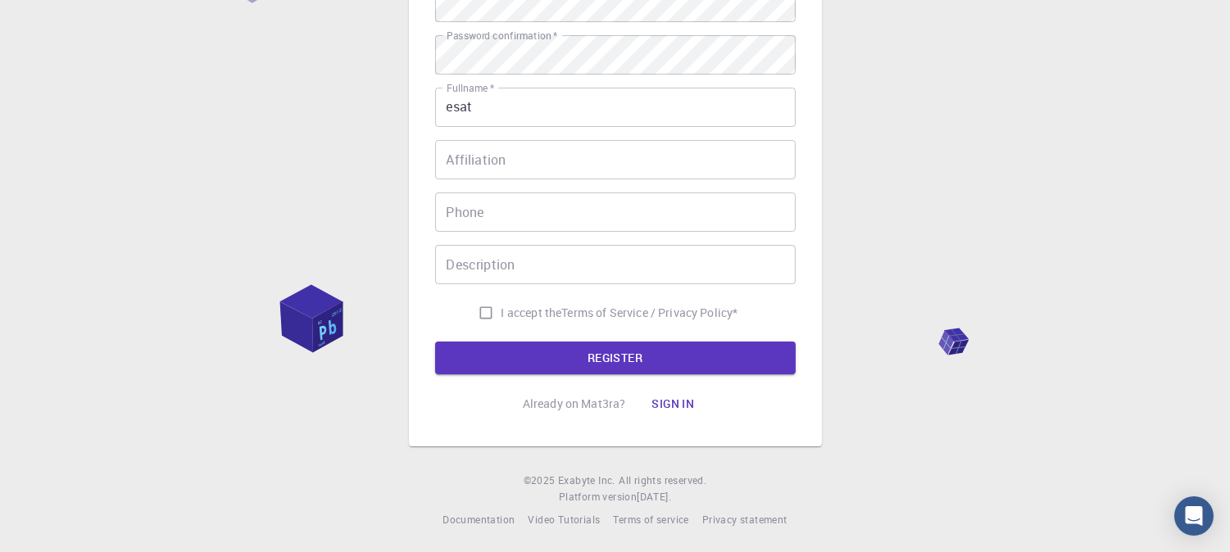
scroll to position [283, 0]
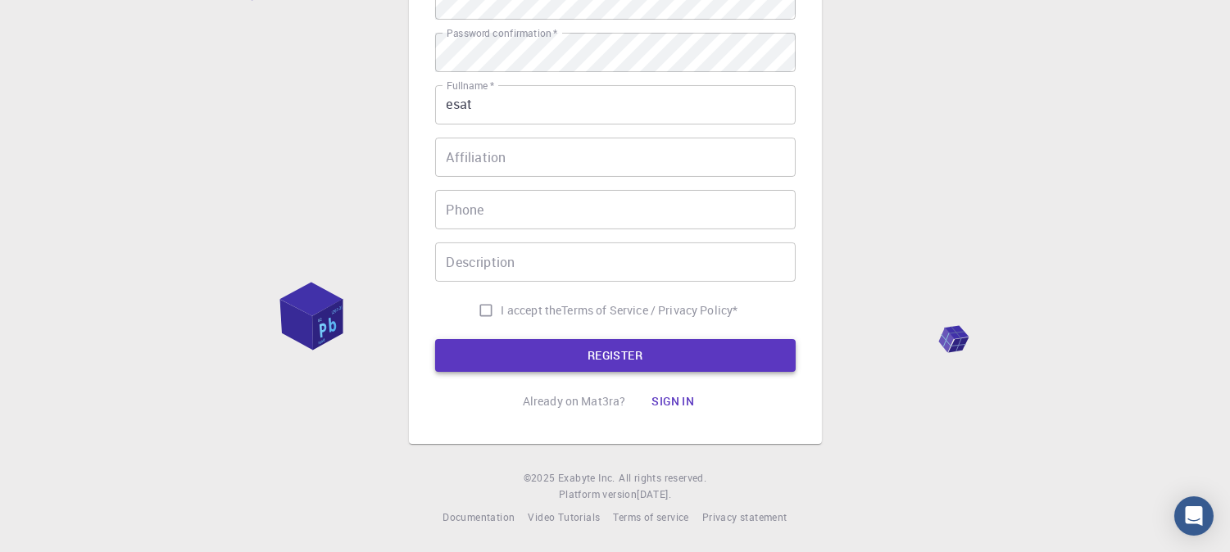
type input "esatoz"
click at [588, 348] on button "REGISTER" at bounding box center [615, 355] width 361 height 33
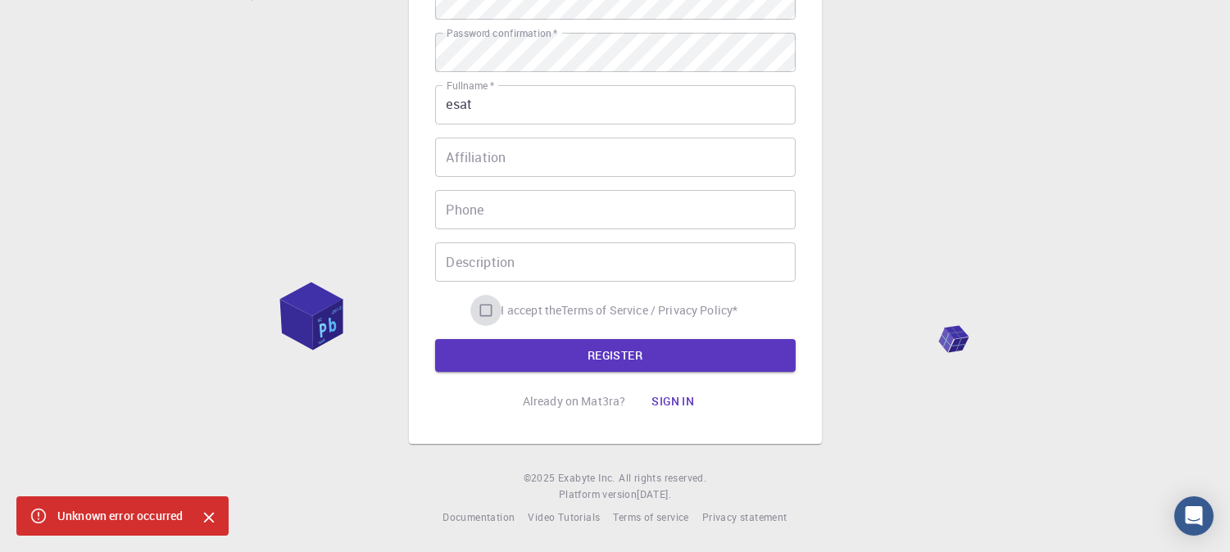
click at [479, 300] on input "I accept the Terms of Service / Privacy Policy *" at bounding box center [485, 310] width 31 height 31
checkbox input "true"
click at [535, 340] on button "REGISTER" at bounding box center [615, 355] width 361 height 33
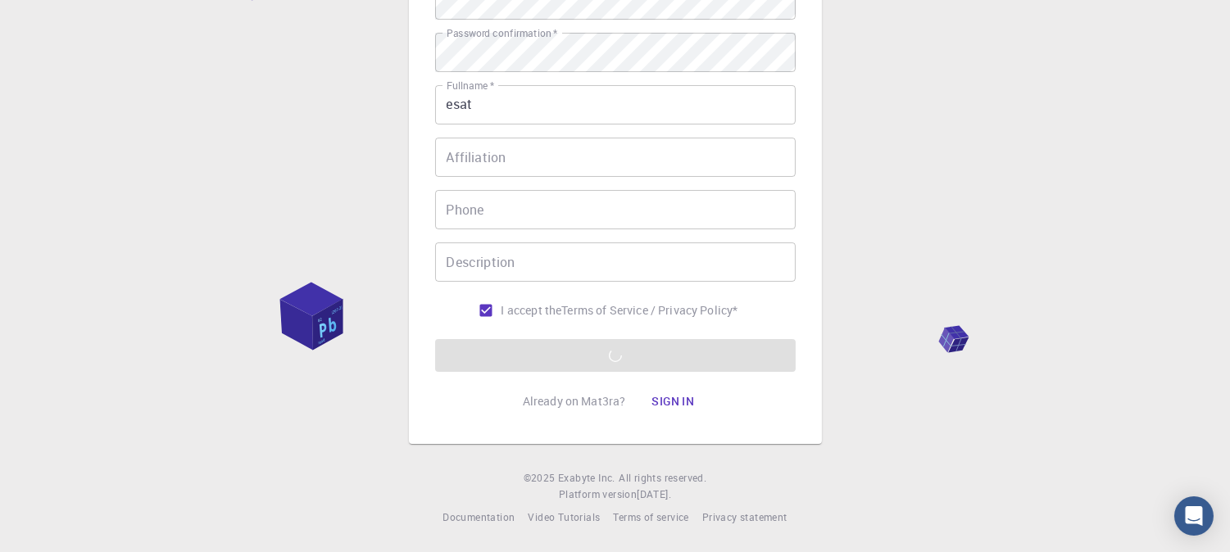
click at [596, 355] on form "Email   * [EMAIL_ADDRESS][DOMAIN_NAME] Email   * username   * esatoz username  …" at bounding box center [615, 123] width 361 height 497
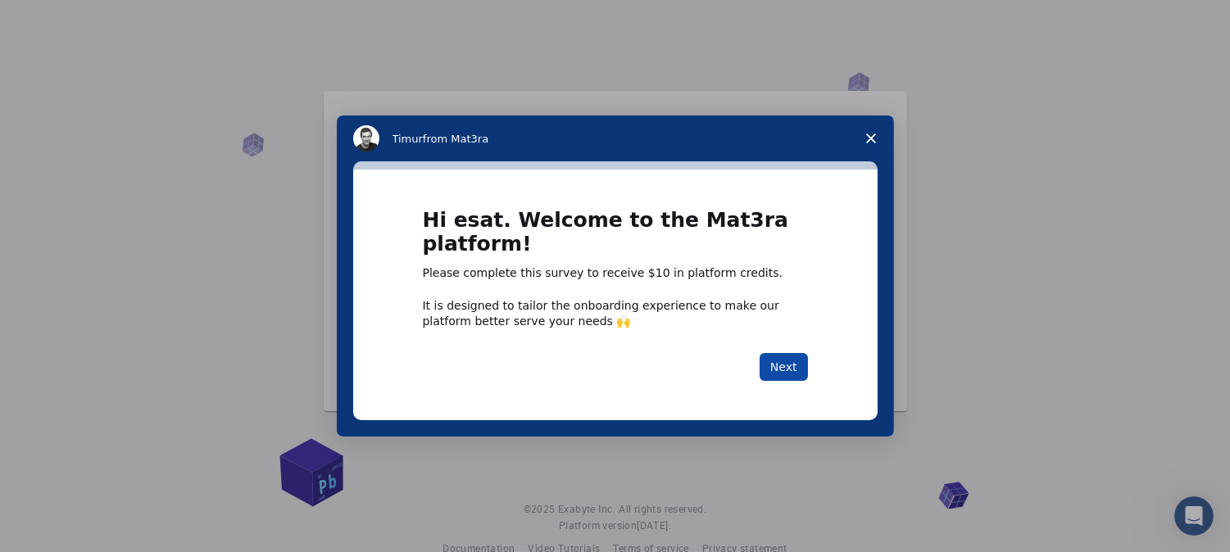
click at [793, 373] on button "Next" at bounding box center [784, 367] width 48 height 28
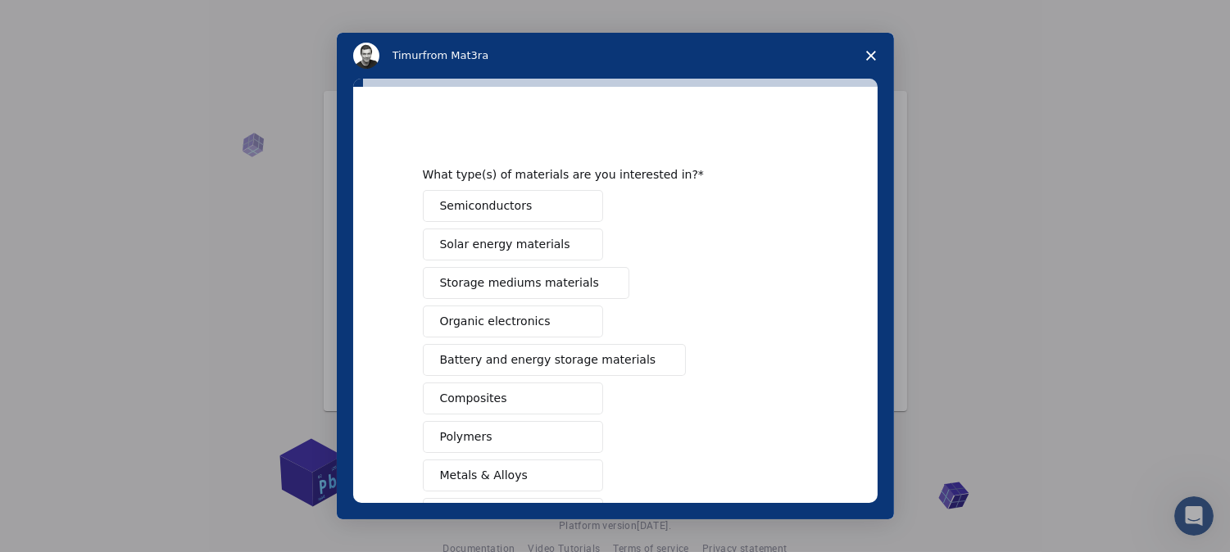
click at [859, 49] on span "Close survey" at bounding box center [871, 56] width 46 height 46
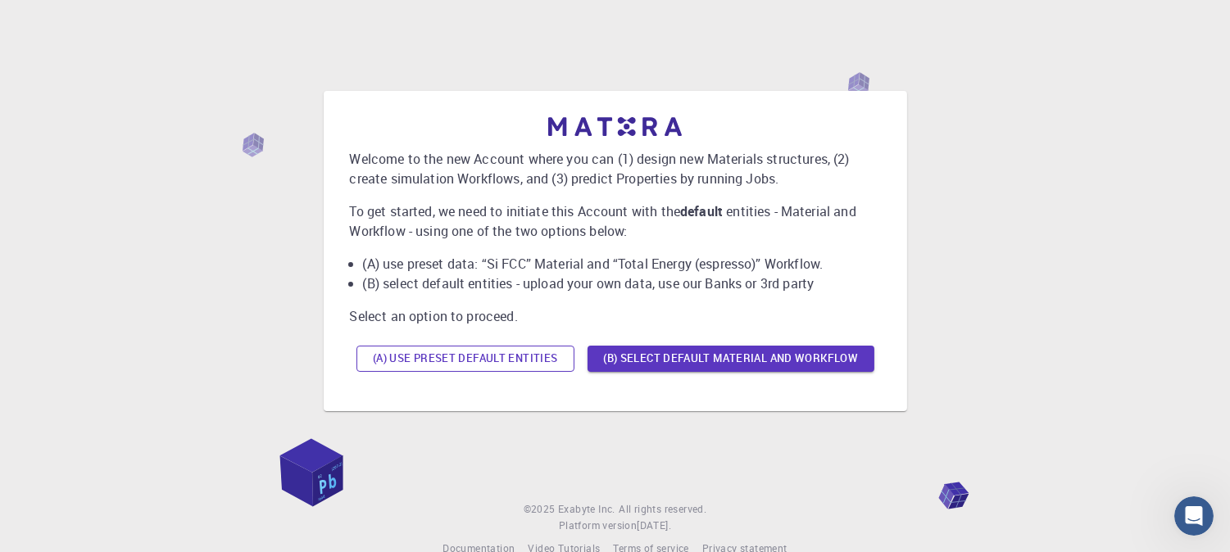
click at [469, 365] on button "(A) Use preset default entities" at bounding box center [465, 359] width 218 height 26
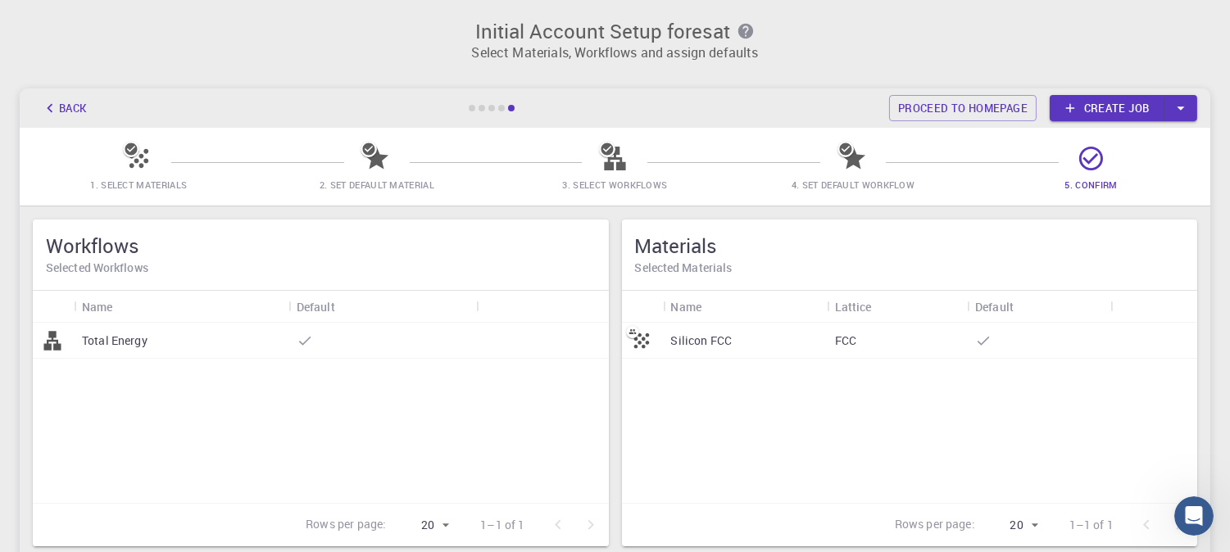
click at [728, 343] on p "Silicon FCC" at bounding box center [701, 341] width 61 height 16
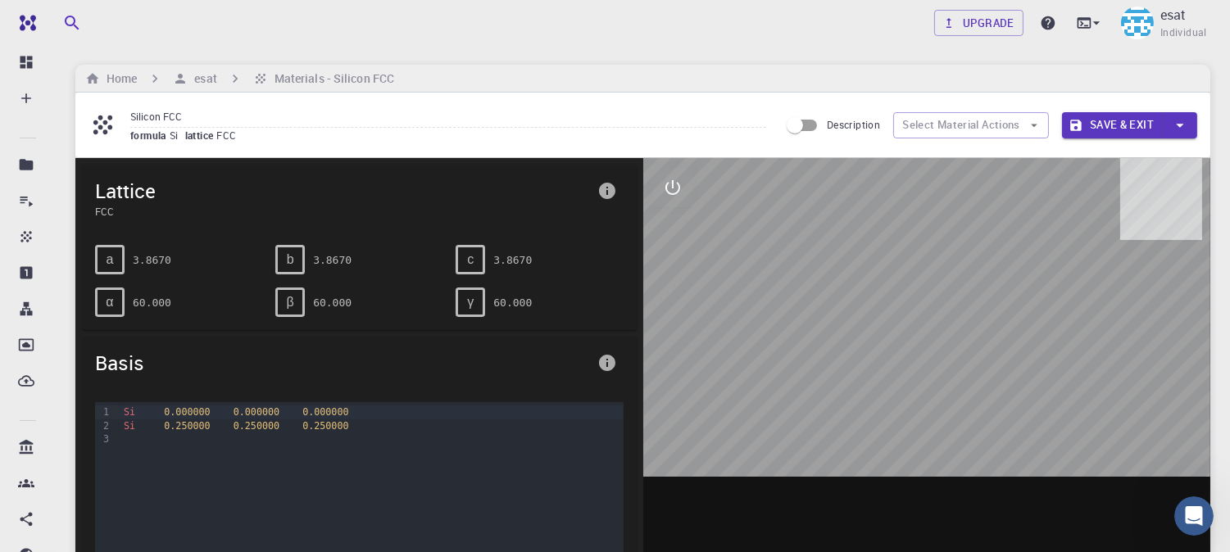
drag, startPoint x: 934, startPoint y: 380, endPoint x: 875, endPoint y: 366, distance: 60.6
click at [875, 366] on div at bounding box center [927, 413] width 568 height 510
click at [842, 342] on div at bounding box center [927, 413] width 568 height 510
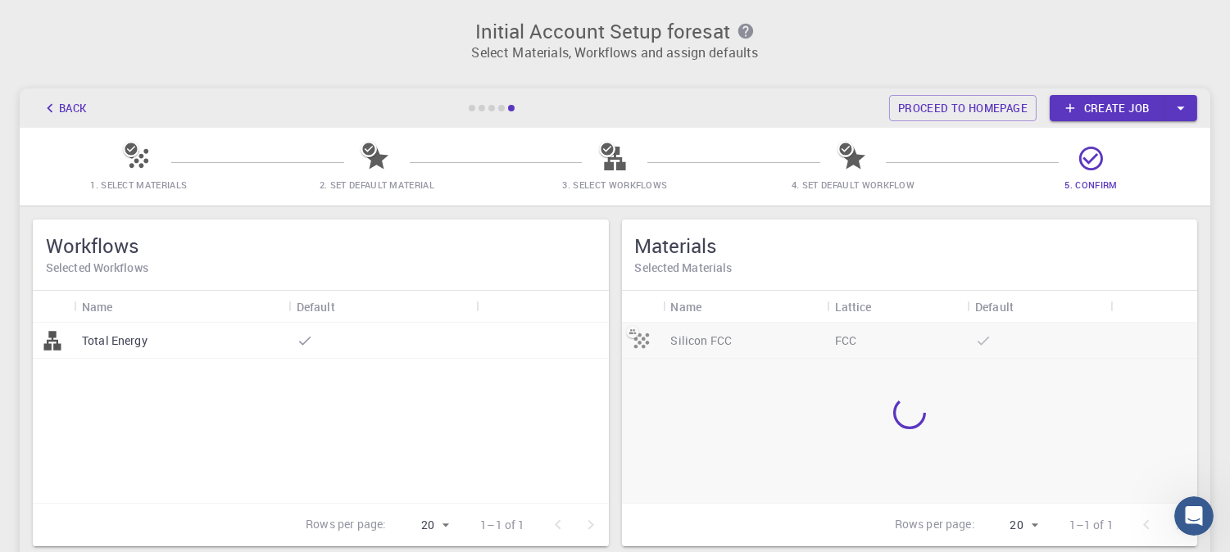
click at [892, 29] on h3 "Initial Account Setup for esat" at bounding box center [614, 31] width 1171 height 23
